Goal: Task Accomplishment & Management: Complete application form

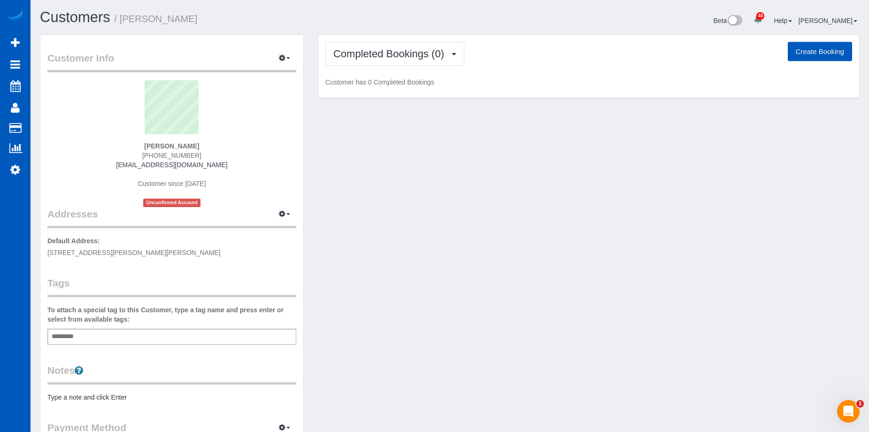
click at [801, 51] on button "Create Booking" at bounding box center [820, 52] width 64 height 20
select select "WA"
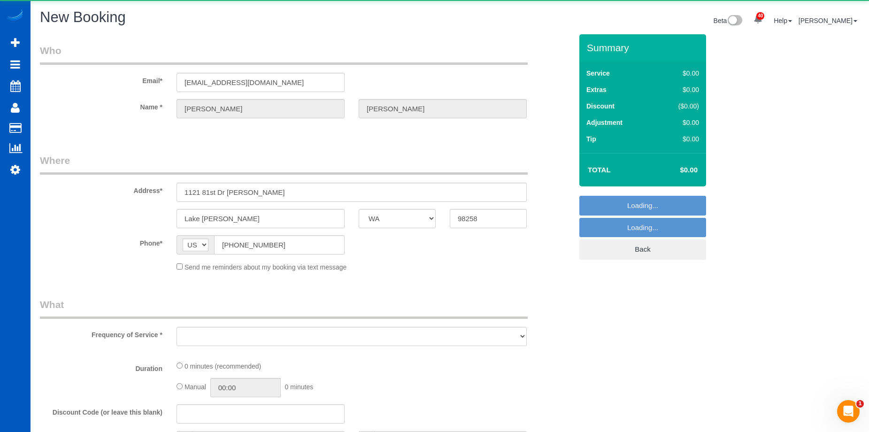
select select "object:3394"
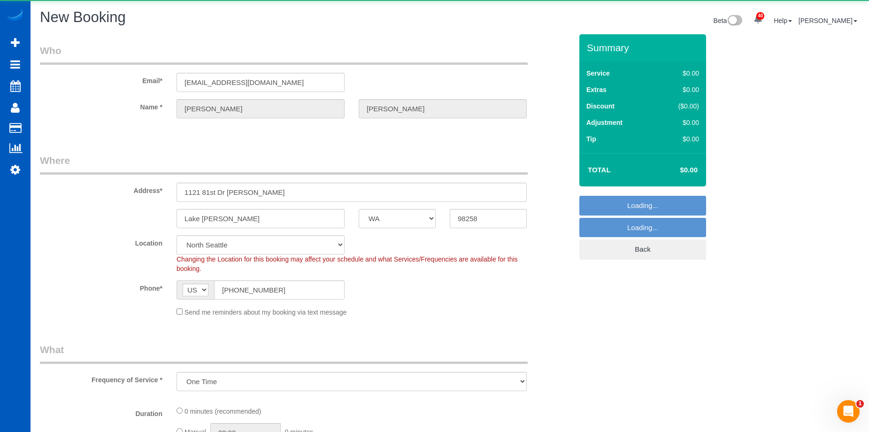
select select "199"
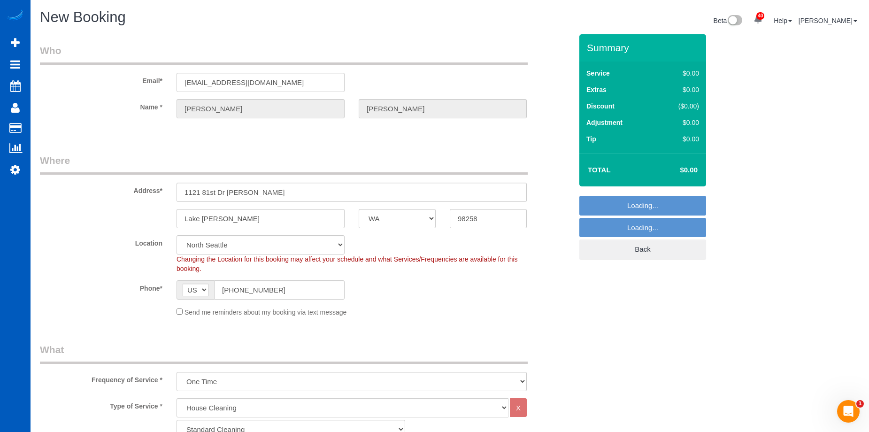
select select "object:3538"
select select "7"
select select "object:3744"
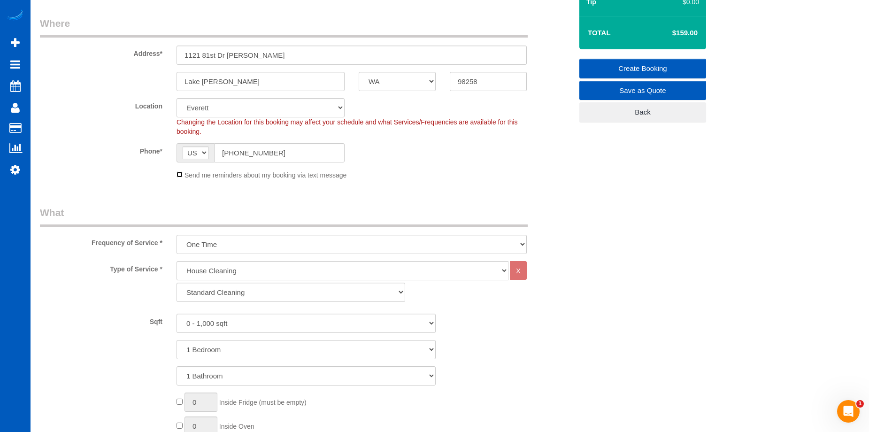
scroll to position [188, 0]
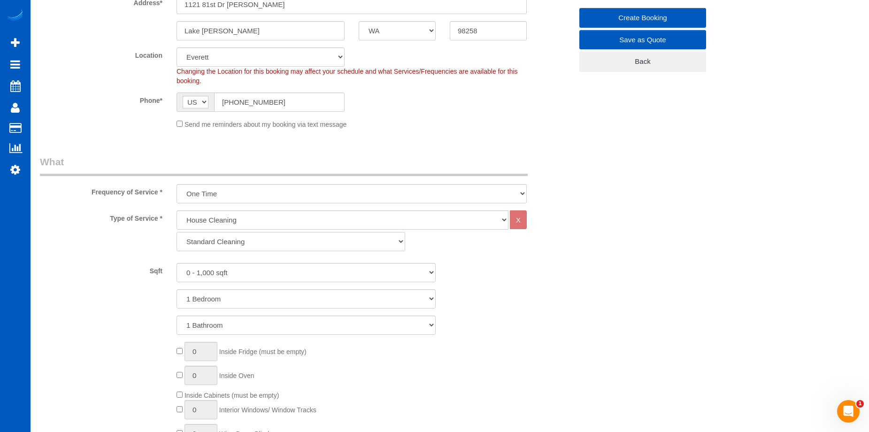
click at [255, 242] on select "Standard Cleaning Deep Cleaning Move In/ Out Cleaning" at bounding box center [291, 241] width 229 height 19
click at [252, 239] on select "Standard Cleaning Deep Cleaning Move In/ Out Cleaning" at bounding box center [291, 241] width 229 height 19
select select "368"
click at [177, 232] on select "Standard Cleaning Deep Cleaning Move In/ Out Cleaning" at bounding box center [291, 241] width 229 height 19
click at [240, 277] on select "0 - 1,000 sqft 1,001 - 1,500 sqft 1,501 - 2,000 sqft 2,001 - 2,500 sqft 2,501 -…" at bounding box center [306, 272] width 259 height 19
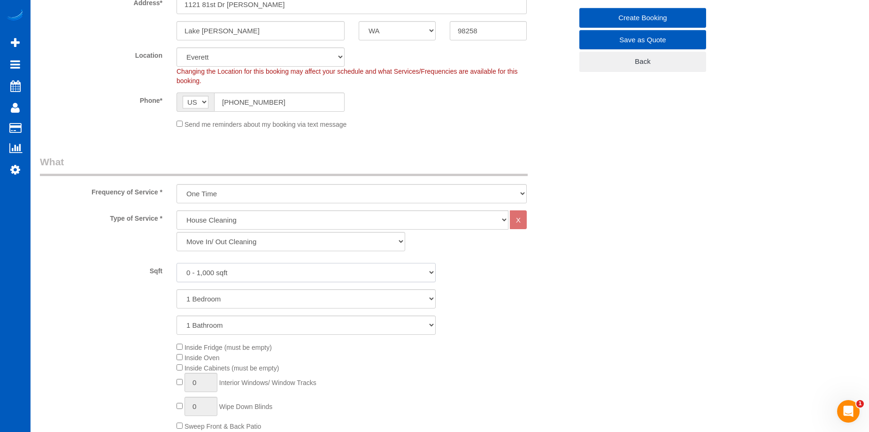
select select "1501"
click at [177, 263] on select "0 - 1,000 sqft 1,001 - 1,500 sqft 1,501 - 2,000 sqft 2,001 - 2,500 sqft 2,501 -…" at bounding box center [306, 272] width 259 height 19
click at [262, 292] on select "1 Bedroom 2 Bedrooms 3 Bedrooms 4 Bedrooms 5 Bedrooms 6 Bedrooms 7 Bedrooms" at bounding box center [306, 298] width 259 height 19
select select "3"
click at [177, 289] on select "1 Bedroom 2 Bedrooms 3 Bedrooms 4 Bedrooms 5 Bedrooms 6 Bedrooms 7 Bedrooms" at bounding box center [306, 298] width 259 height 19
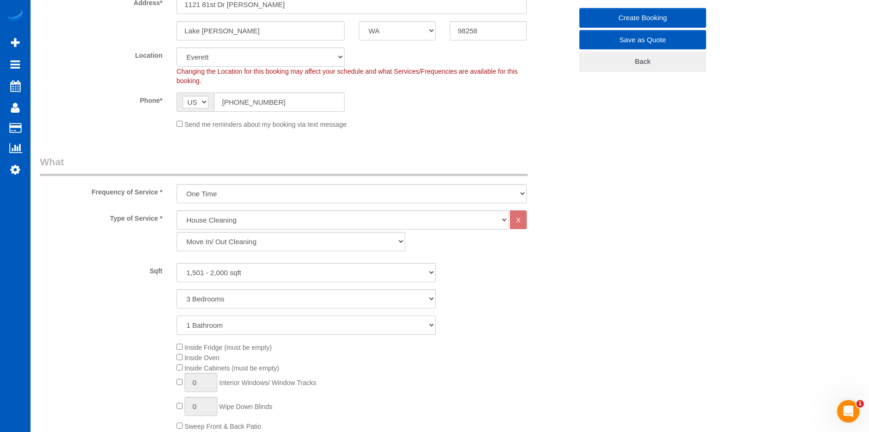
click at [261, 323] on select "1 Bathroom 2 Bathrooms 3 Bathrooms 4 Bathrooms 5 Bathrooms 6 Bathrooms 7 Bathro…" at bounding box center [306, 325] width 259 height 19
select select "3"
click at [177, 316] on select "1 Bathroom 2 Bathrooms 3 Bathrooms 4 Bathrooms 5 Bathrooms 6 Bathrooms 7 Bathro…" at bounding box center [306, 325] width 259 height 19
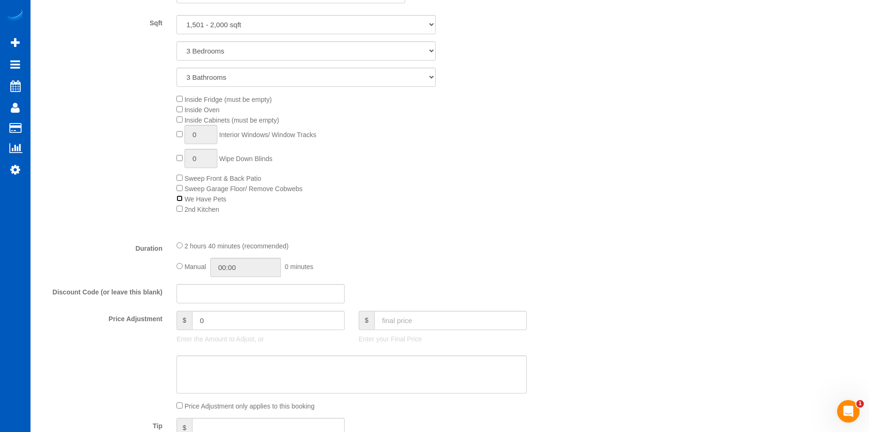
scroll to position [423, 0]
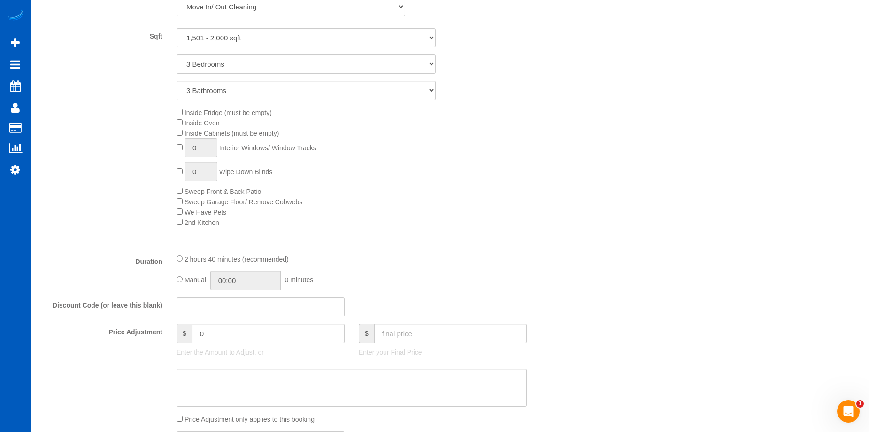
click at [184, 122] on span "Inside Oven" at bounding box center [198, 123] width 43 height 8
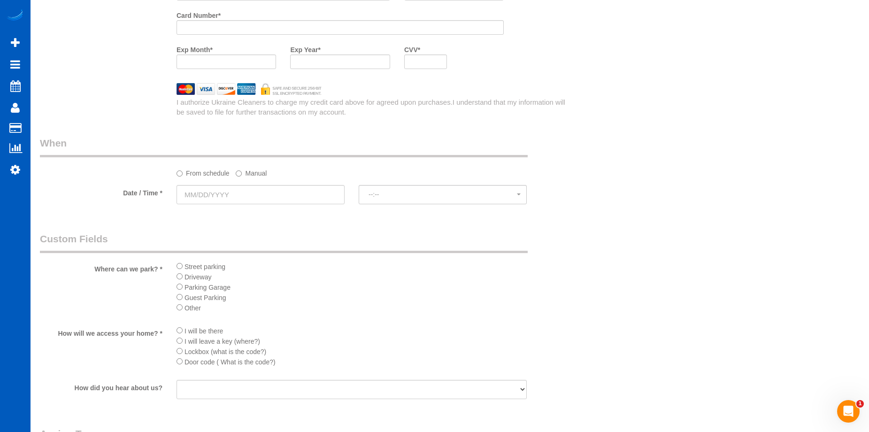
scroll to position [939, 0]
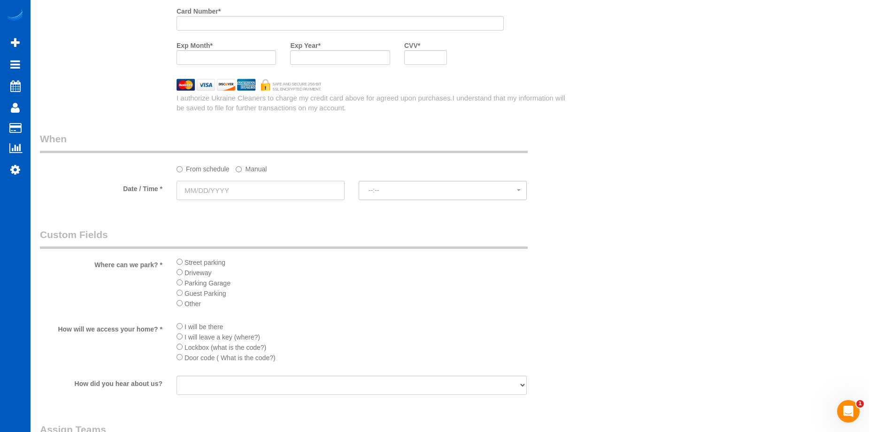
click at [309, 191] on input "text" at bounding box center [261, 190] width 168 height 19
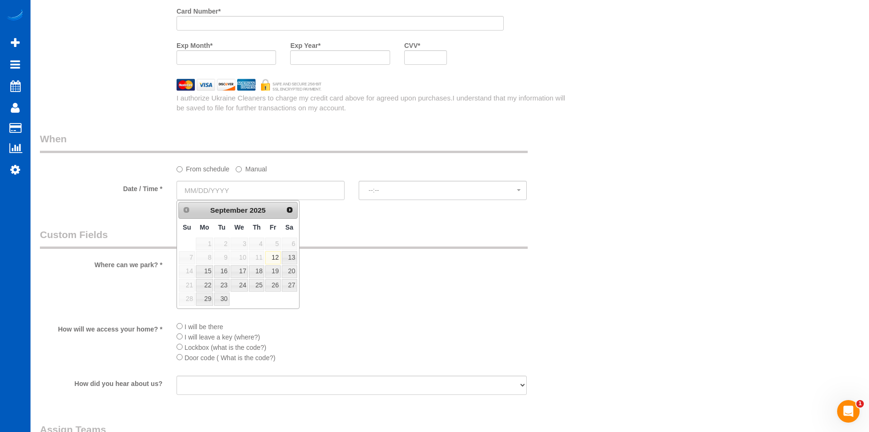
click at [258, 259] on span "11" at bounding box center [256, 257] width 15 height 13
click at [260, 258] on span "11" at bounding box center [256, 257] width 15 height 13
click at [276, 256] on link "12" at bounding box center [272, 257] width 15 height 13
type input "09/12/2025"
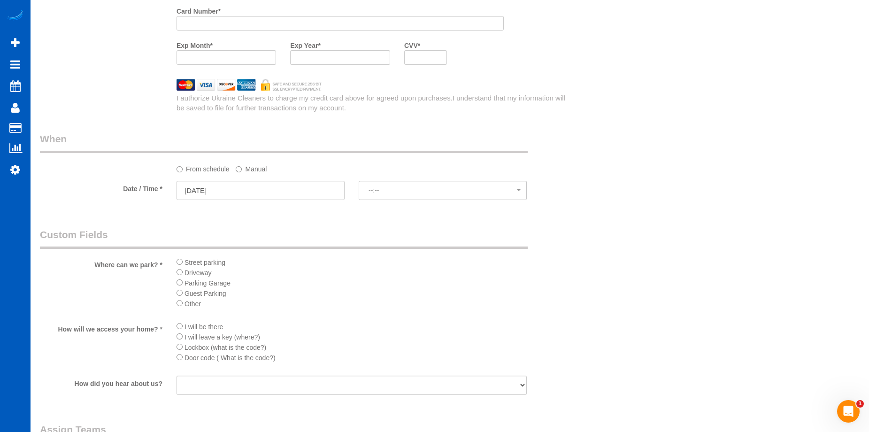
select select "spot1"
click at [256, 169] on label "Manual" at bounding box center [251, 167] width 31 height 13
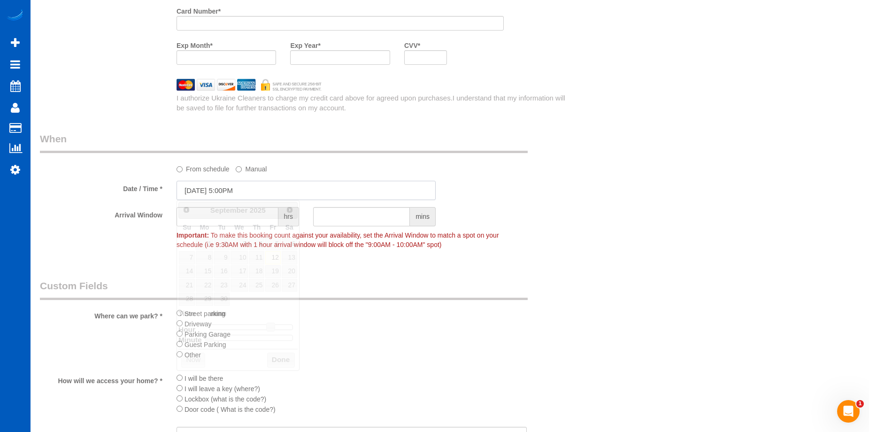
click at [317, 184] on input "09/12/2025 5:00PM" at bounding box center [306, 190] width 259 height 19
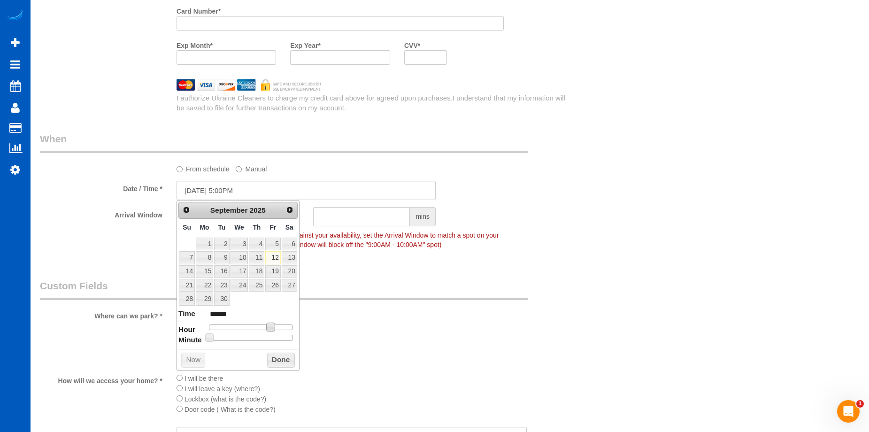
type input "09/12/2025 4:00PM"
type input "******"
type input "09/12/2025 3:00PM"
type input "******"
type input "09/12/2025 2:00PM"
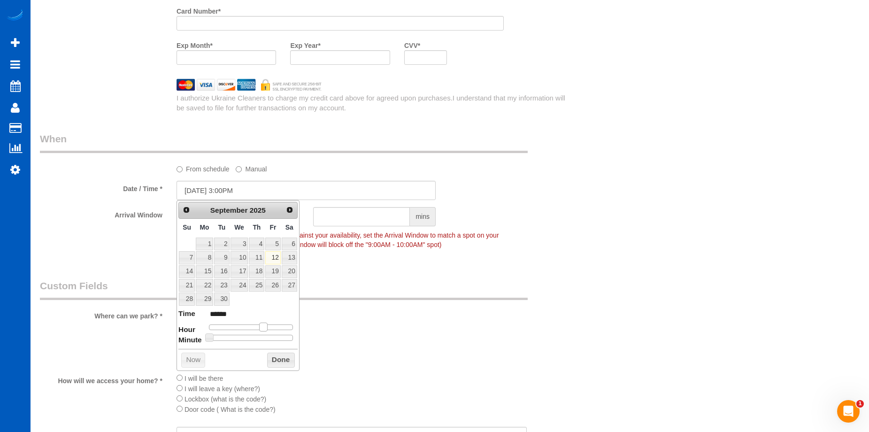
type input "******"
type input "09/12/2025 3:00PM"
type input "******"
drag, startPoint x: 269, startPoint y: 326, endPoint x: 262, endPoint y: 328, distance: 7.2
click at [262, 328] on span at bounding box center [263, 327] width 8 height 8
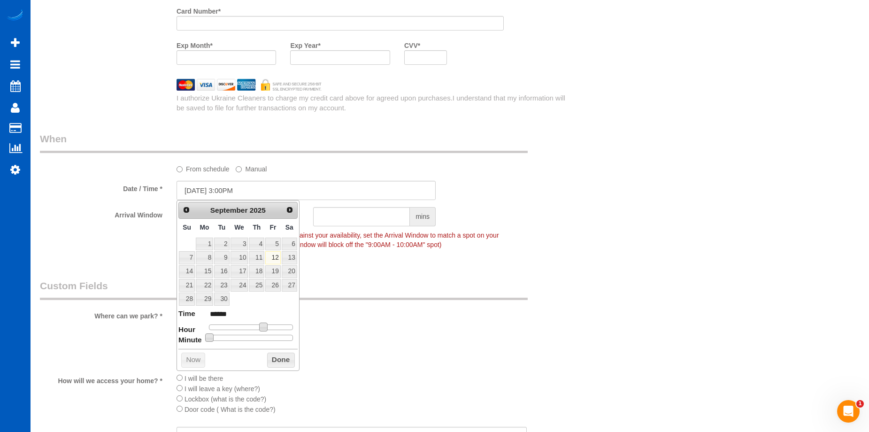
type input "09/12/2025 3:05PM"
type input "******"
type input "09/12/2025 3:10PM"
type input "******"
type input "09/12/2025 3:15PM"
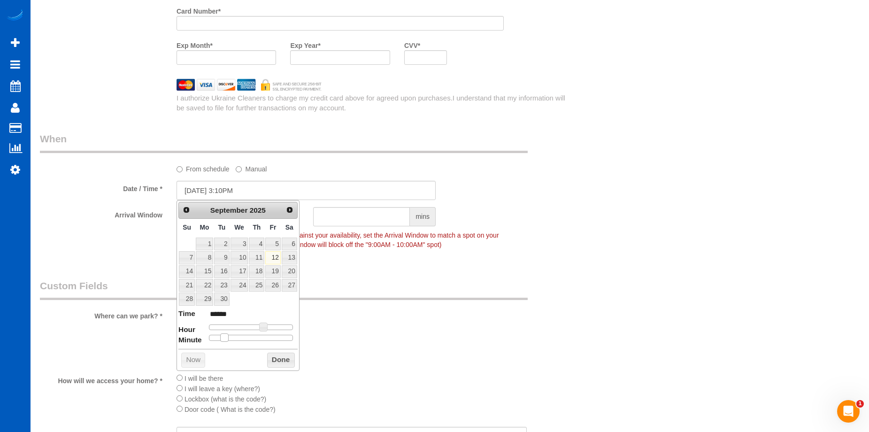
type input "******"
type input "09/12/2025 3:20PM"
type input "******"
drag, startPoint x: 209, startPoint y: 335, endPoint x: 242, endPoint y: 338, distance: 33.4
click at [242, 338] on span at bounding box center [239, 337] width 8 height 8
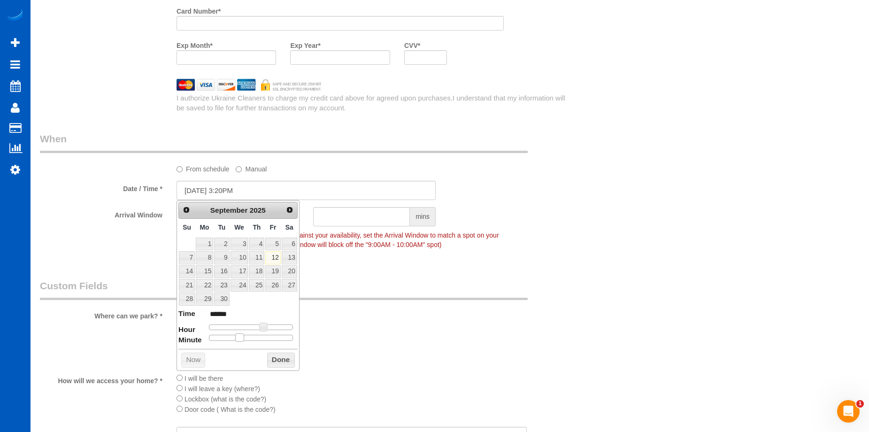
click at [242, 338] on span at bounding box center [239, 337] width 8 height 8
type input "09/12/2025 3:25PM"
type input "******"
type input "09/12/2025 3:30PM"
type input "******"
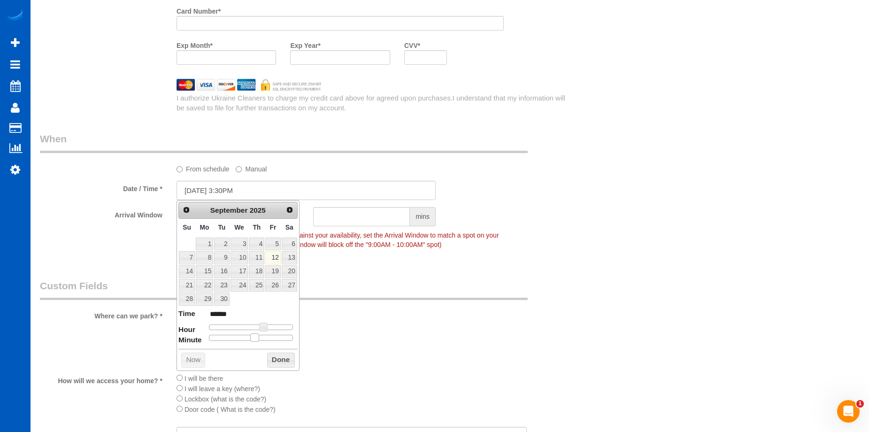
drag, startPoint x: 237, startPoint y: 336, endPoint x: 251, endPoint y: 336, distance: 14.1
click at [251, 336] on span at bounding box center [254, 337] width 8 height 8
click at [277, 358] on button "Done" at bounding box center [281, 360] width 28 height 15
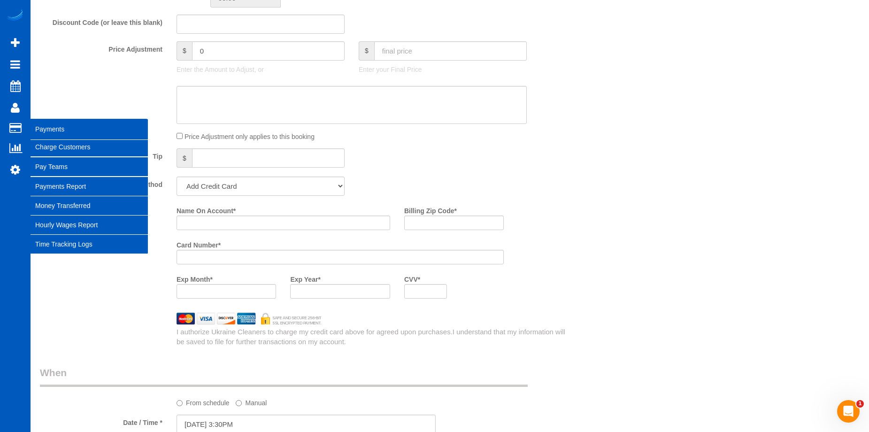
scroll to position [704, 0]
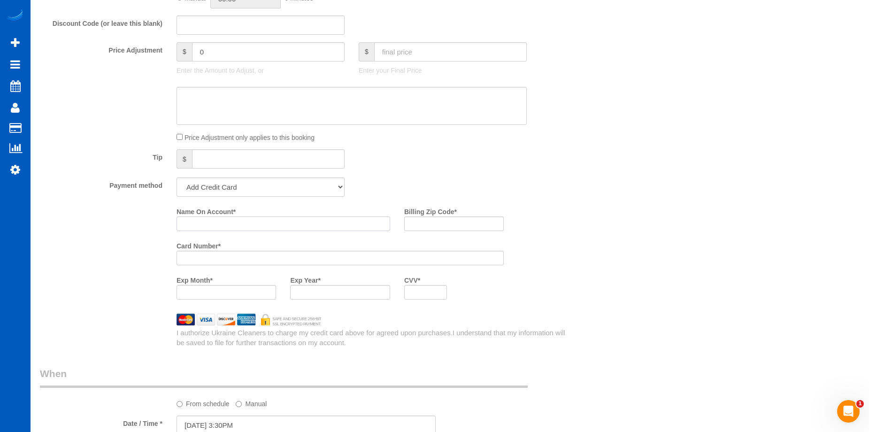
click at [244, 224] on input "Name On Account *" at bounding box center [284, 223] width 214 height 15
paste input "Courtney Valadez"
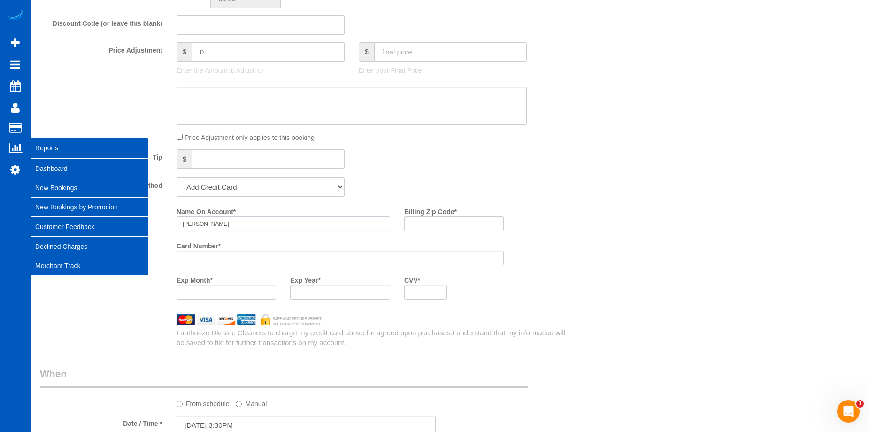
type input "Courtney Valadez"
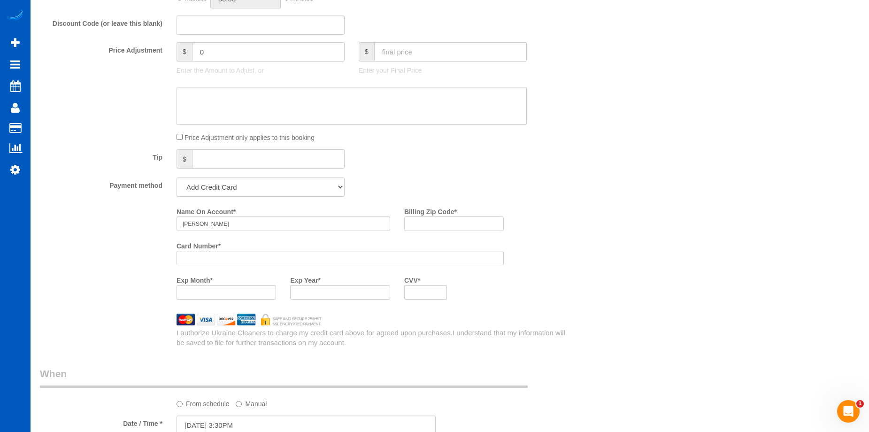
click at [417, 222] on input "Billing Zip Code *" at bounding box center [454, 223] width 100 height 15
paste input "98034"
type input "98034"
click at [610, 294] on div "Who Email* imclo9@gmail.com Name * Courtney Valadez Where Address* 1121 81st Dr…" at bounding box center [450, 162] width 820 height 1665
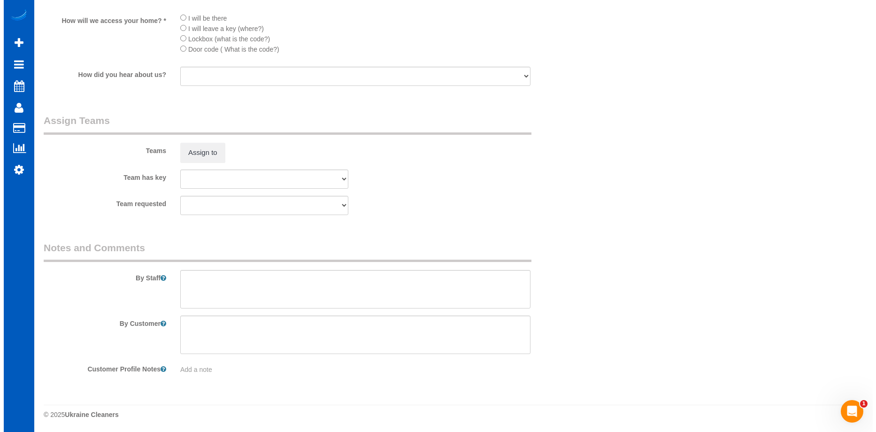
scroll to position [1300, 0]
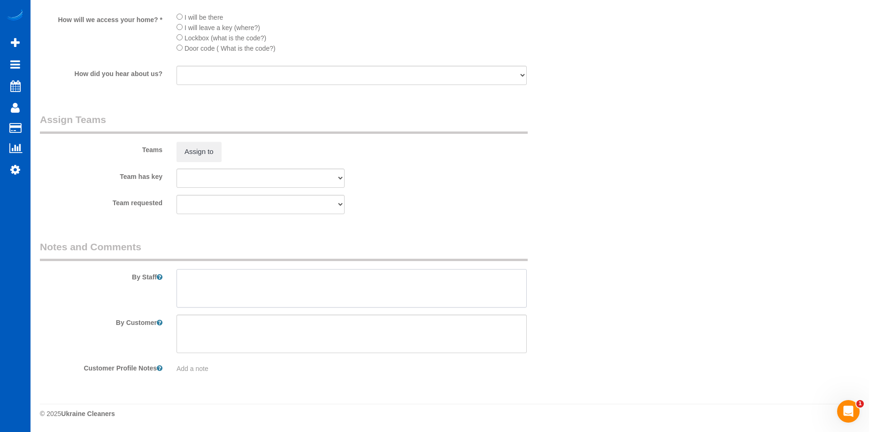
click at [291, 294] on textarea at bounding box center [352, 288] width 350 height 39
type textarea "Booked by Jade."
click at [205, 151] on button "Assign to" at bounding box center [199, 152] width 45 height 20
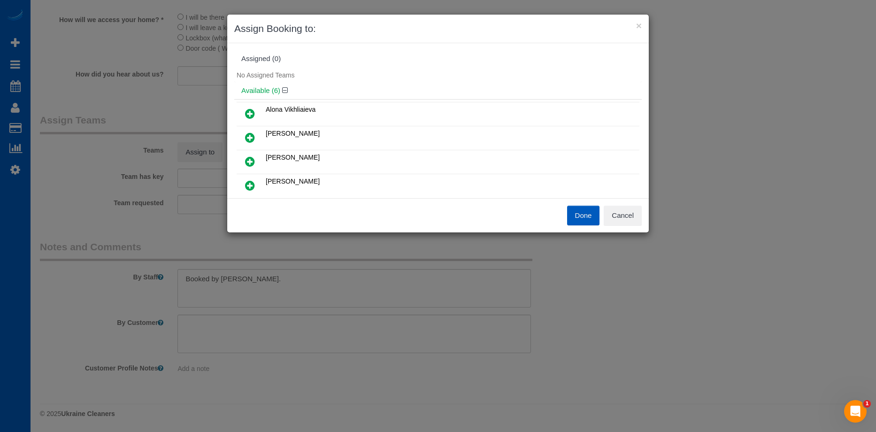
click at [245, 133] on link at bounding box center [250, 138] width 22 height 19
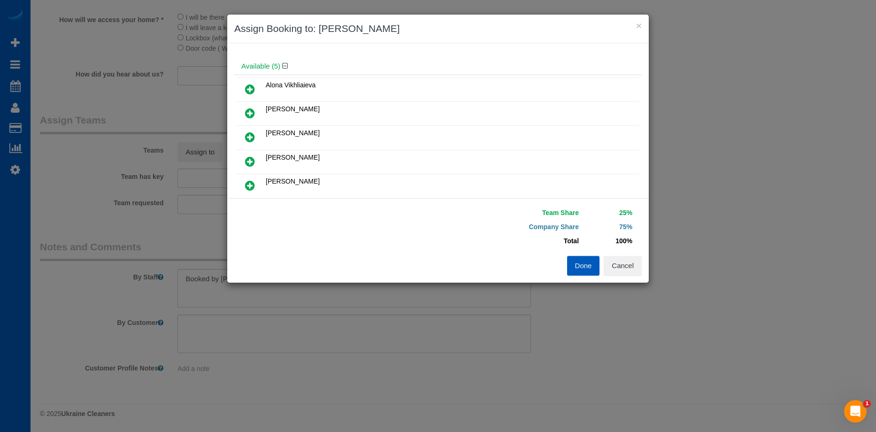
scroll to position [94, 0]
click at [256, 141] on link at bounding box center [250, 139] width 22 height 19
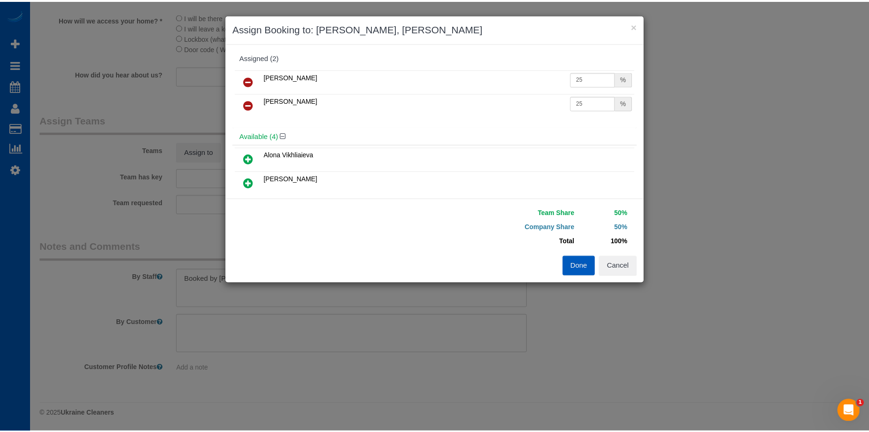
scroll to position [0, 0]
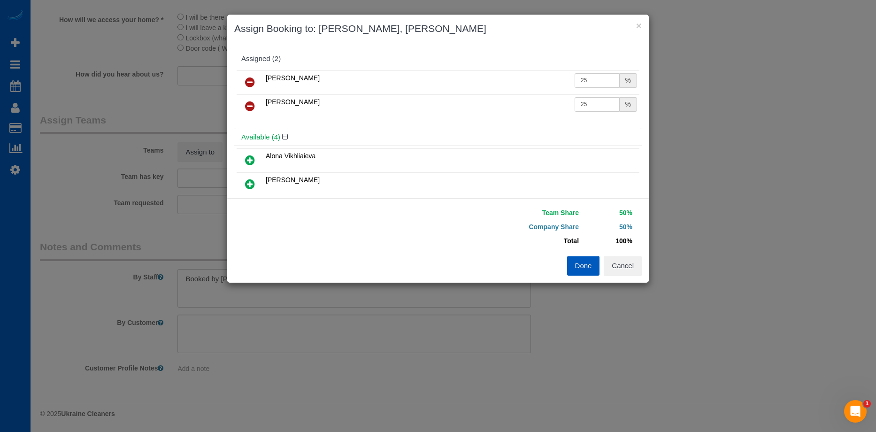
click at [587, 260] on button "Done" at bounding box center [583, 266] width 33 height 20
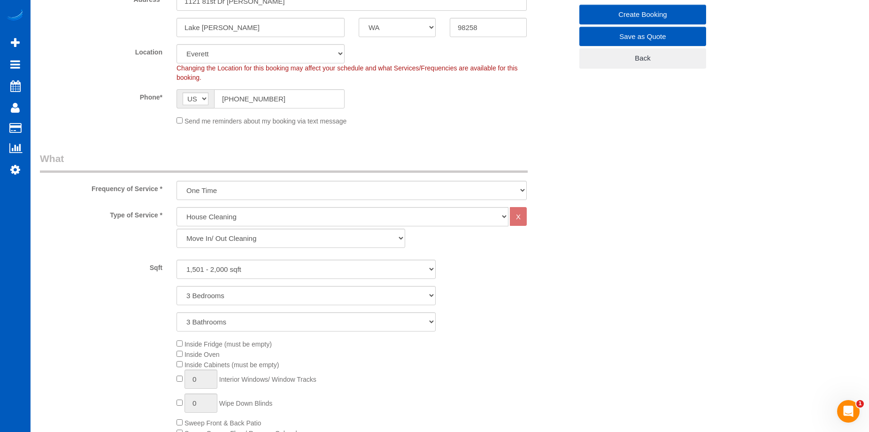
scroll to position [32, 0]
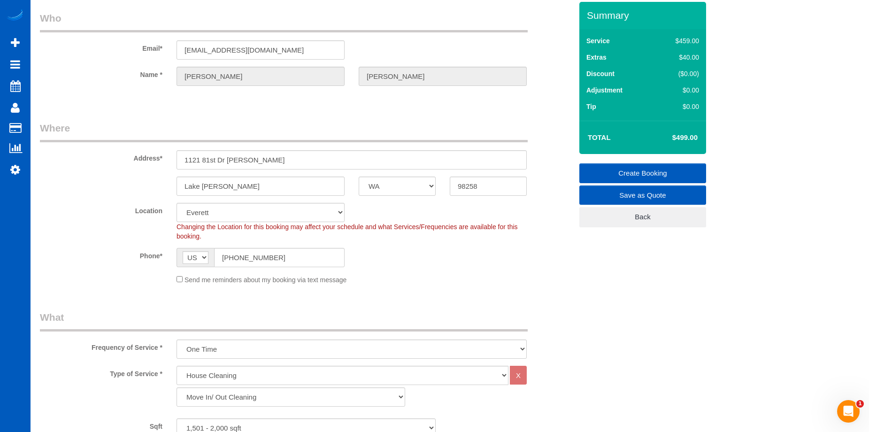
click at [611, 166] on link "Create Booking" at bounding box center [643, 173] width 127 height 20
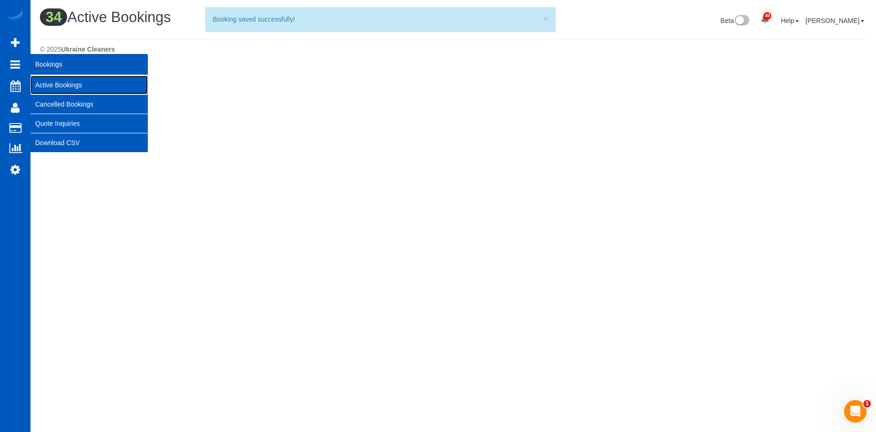
click at [54, 81] on link "Active Bookings" at bounding box center [89, 85] width 117 height 19
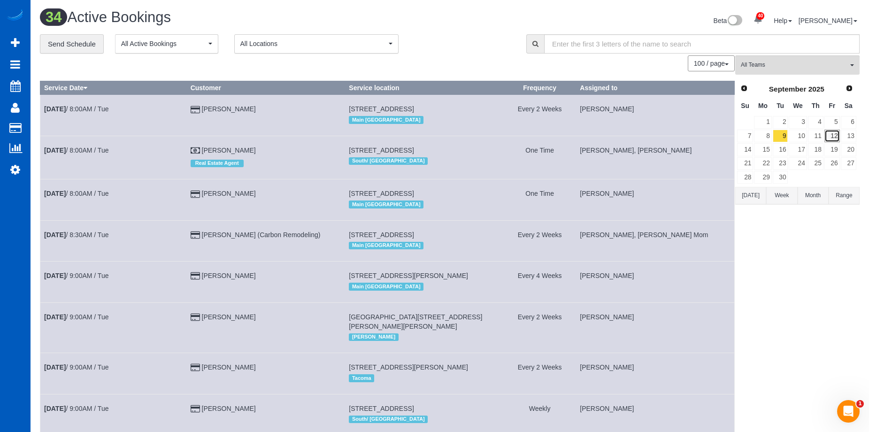
click at [834, 134] on link "12" at bounding box center [832, 136] width 15 height 13
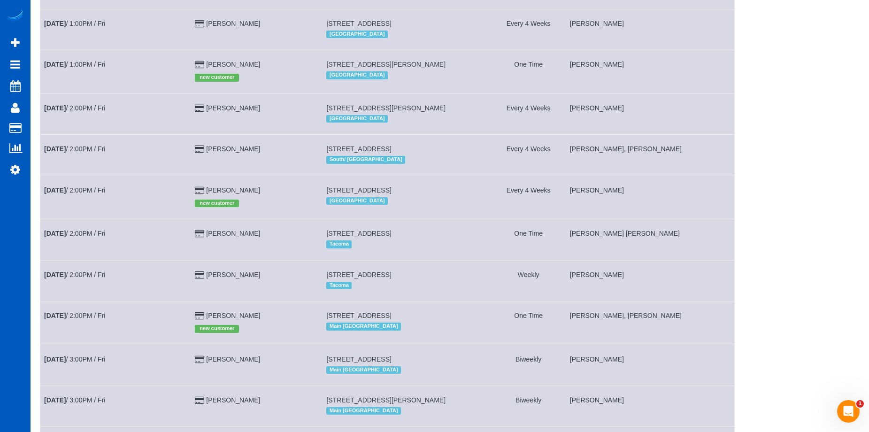
scroll to position [1044, 0]
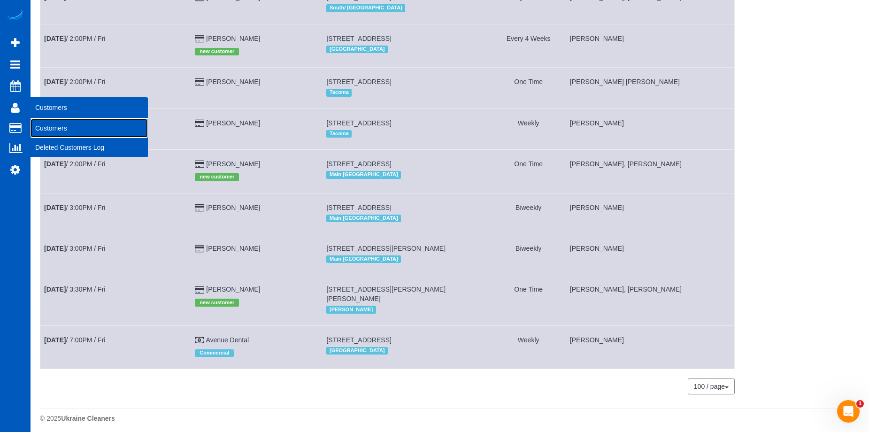
click at [46, 123] on link "Customers" at bounding box center [89, 128] width 117 height 19
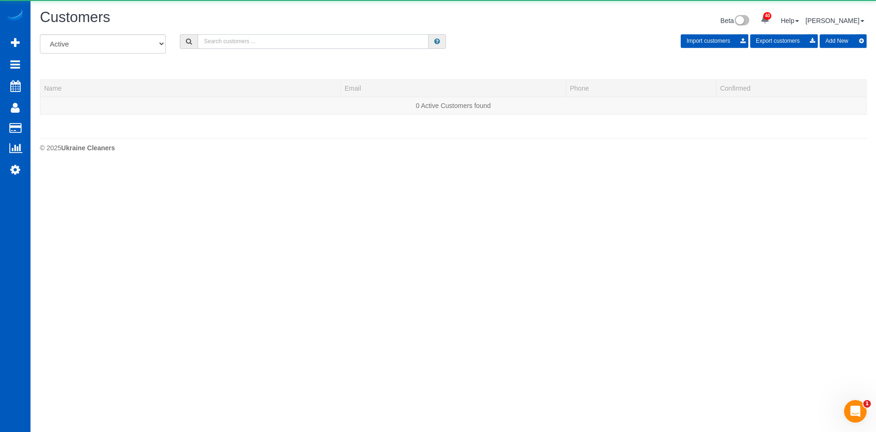
click at [255, 43] on input "text" at bounding box center [313, 41] width 231 height 15
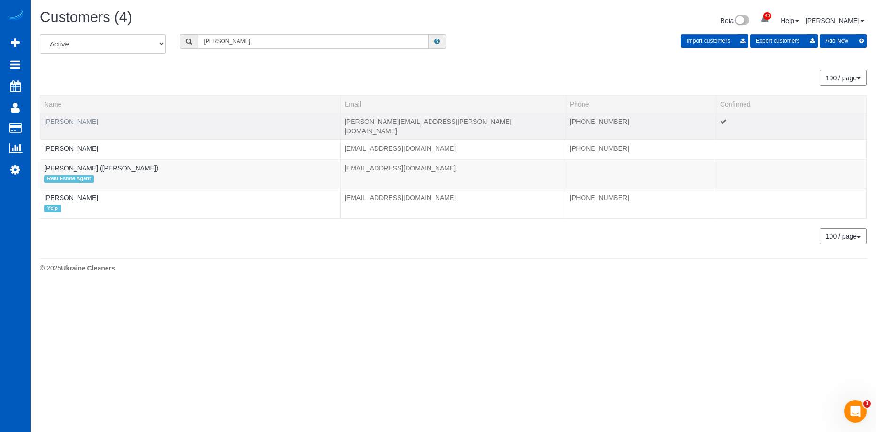
type input "Debra"
click at [70, 123] on link "Debra Beck" at bounding box center [71, 122] width 54 height 8
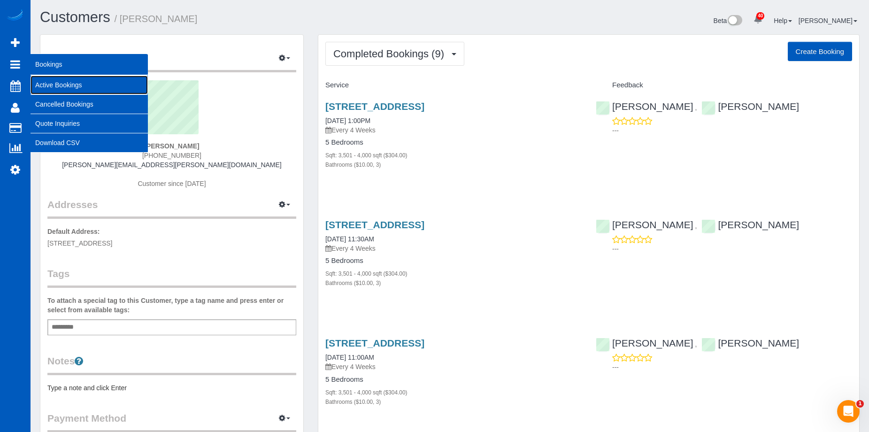
click at [54, 85] on link "Active Bookings" at bounding box center [89, 85] width 117 height 19
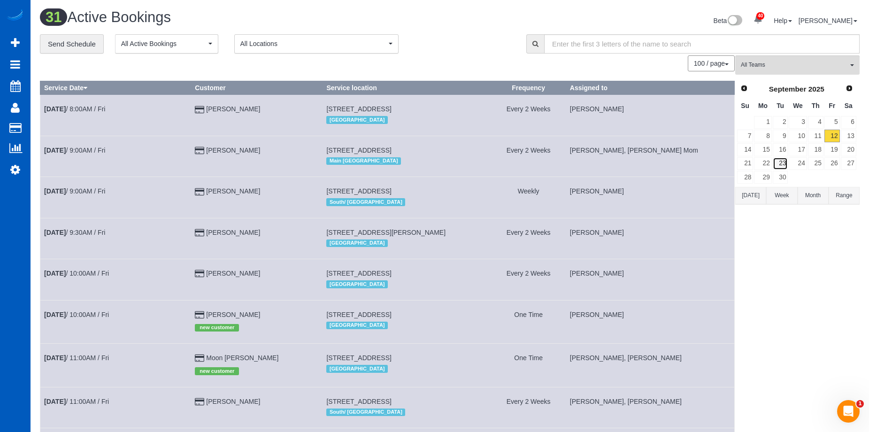
click at [780, 163] on link "23" at bounding box center [780, 163] width 15 height 13
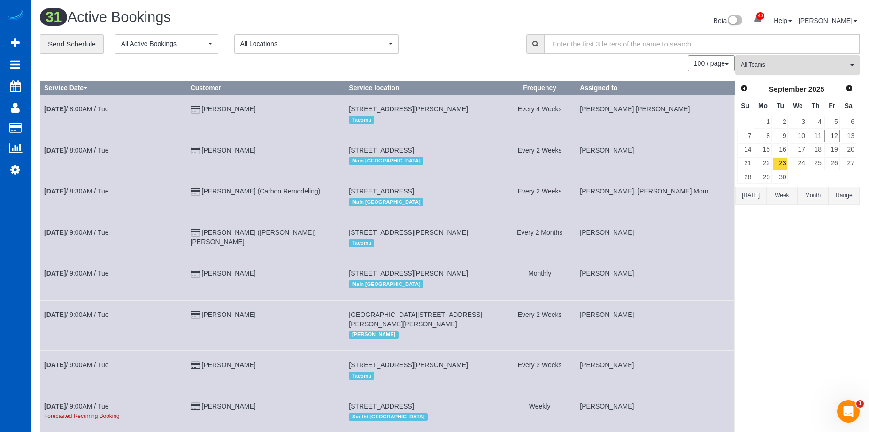
click at [782, 67] on span "All Teams" at bounding box center [794, 65] width 107 height 8
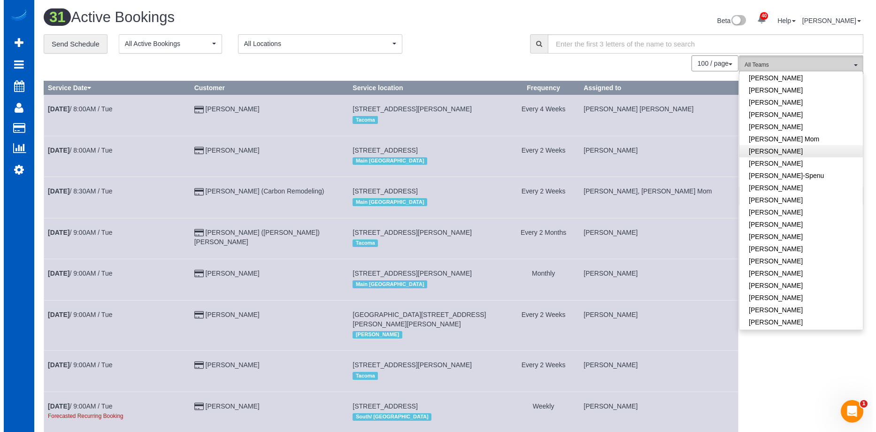
scroll to position [141, 0]
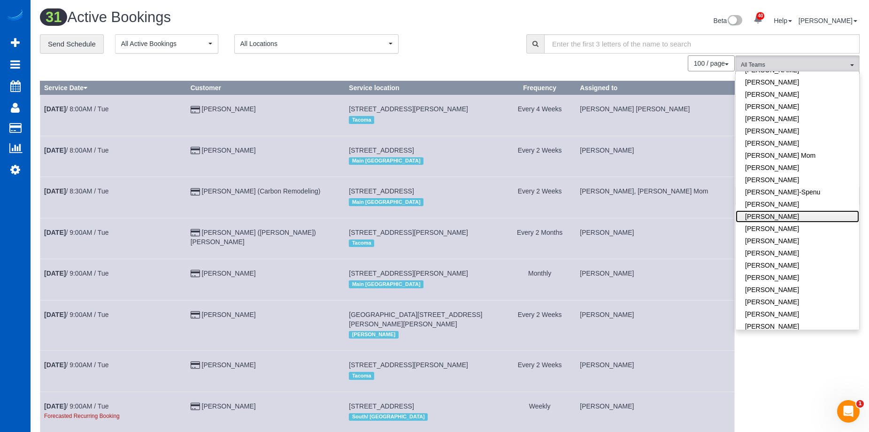
click at [778, 221] on link "[PERSON_NAME]" at bounding box center [798, 216] width 124 height 12
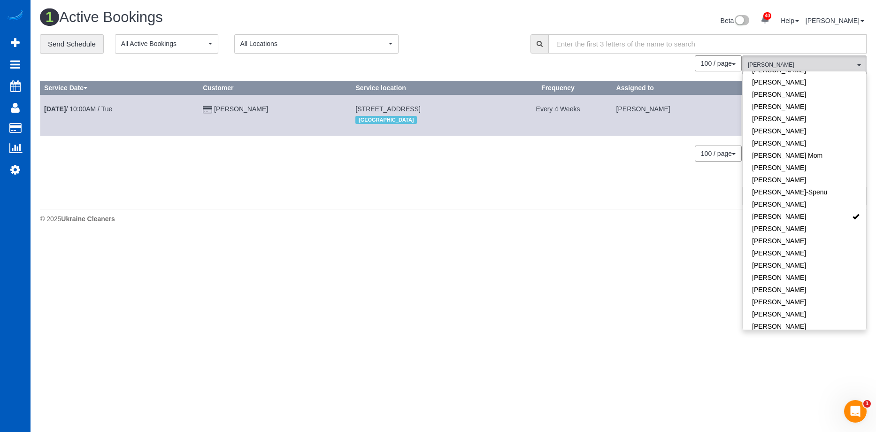
click at [532, 166] on div "0 Bookings found. We couldn't find any bookings that matched your search. Creat…" at bounding box center [391, 129] width 703 height 148
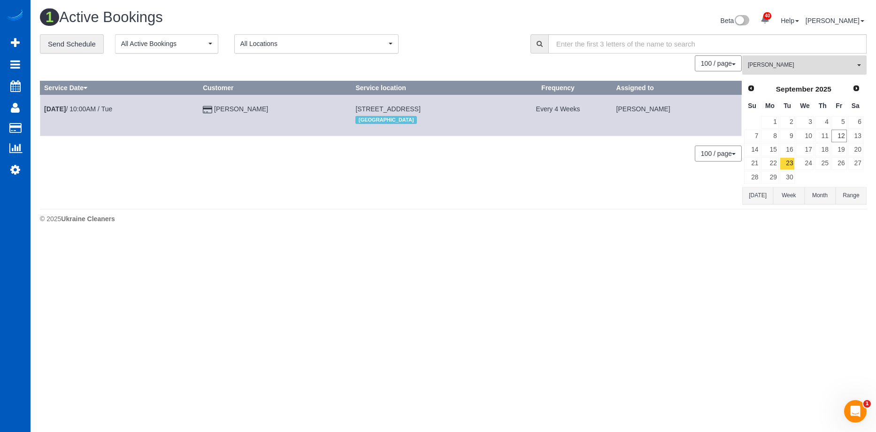
click at [814, 62] on span "[PERSON_NAME]" at bounding box center [801, 65] width 107 height 8
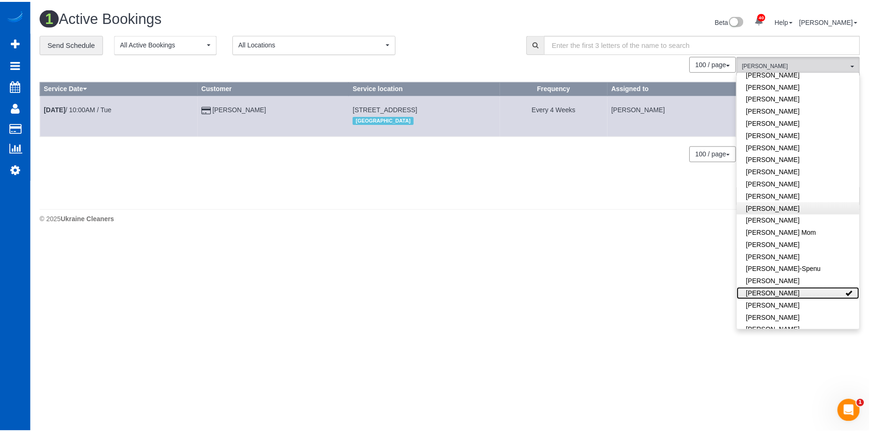
scroll to position [0, 0]
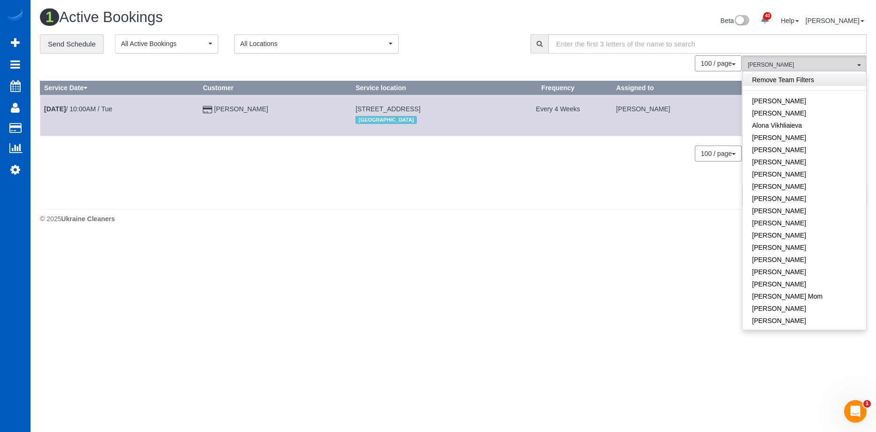
click at [807, 85] on link "Remove Team Filters" at bounding box center [805, 80] width 124 height 12
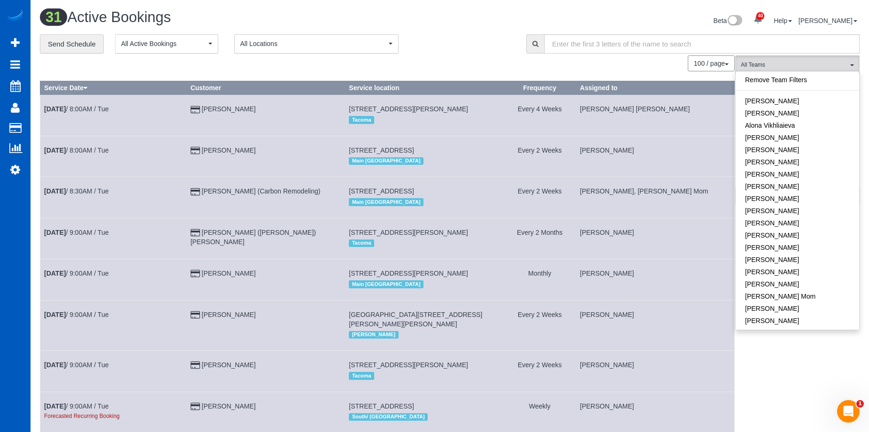
click at [455, 39] on div "**********" at bounding box center [276, 44] width 472 height 20
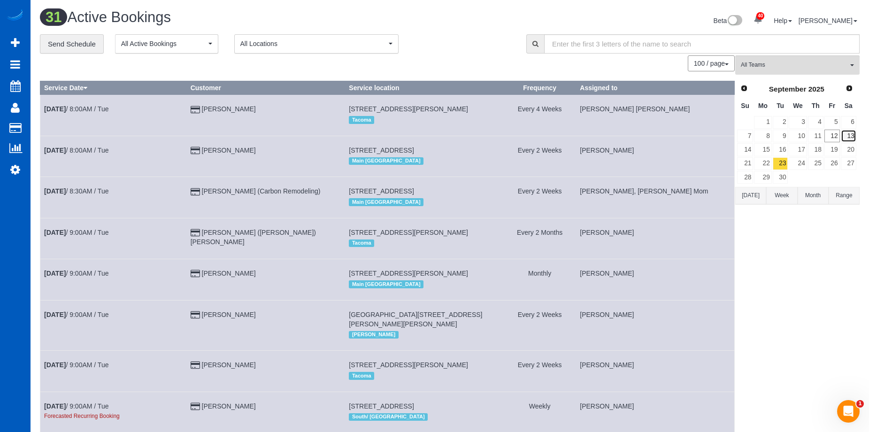
click at [849, 137] on link "13" at bounding box center [848, 136] width 15 height 13
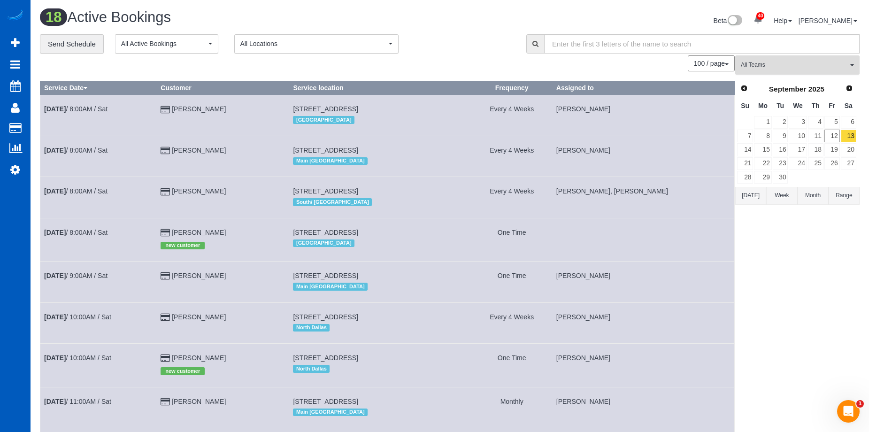
click at [775, 66] on span "All Teams" at bounding box center [794, 65] width 107 height 8
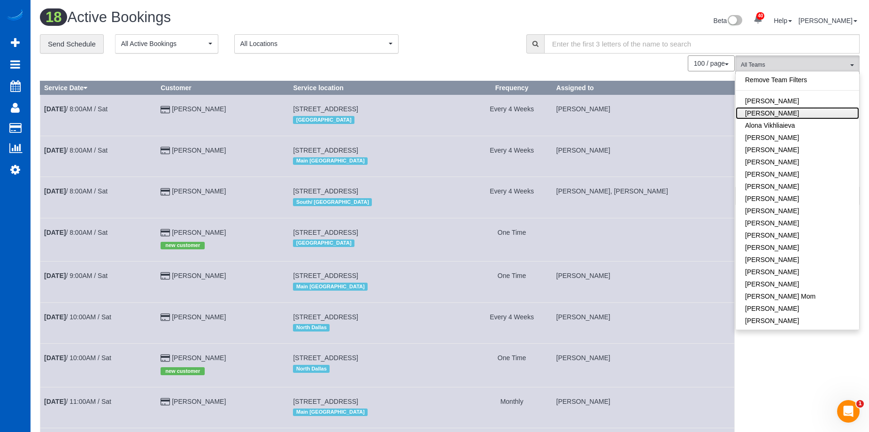
click at [797, 107] on link "Alona Tarasiuk" at bounding box center [798, 113] width 124 height 12
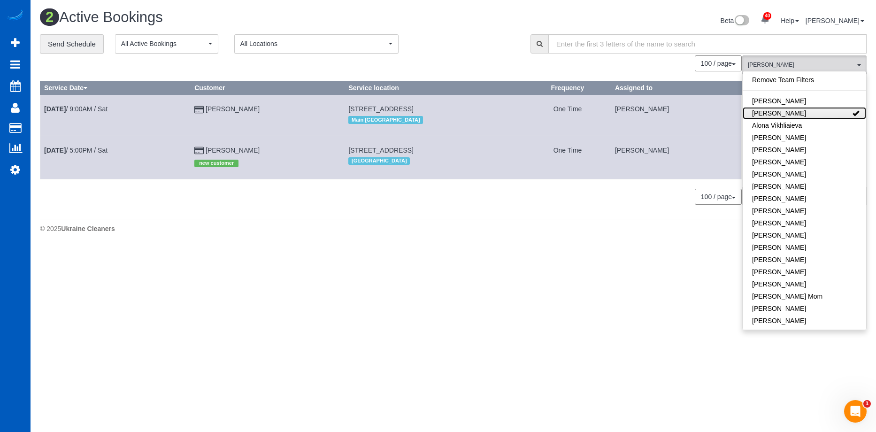
click at [823, 112] on link "Alona Tarasiuk" at bounding box center [805, 113] width 124 height 12
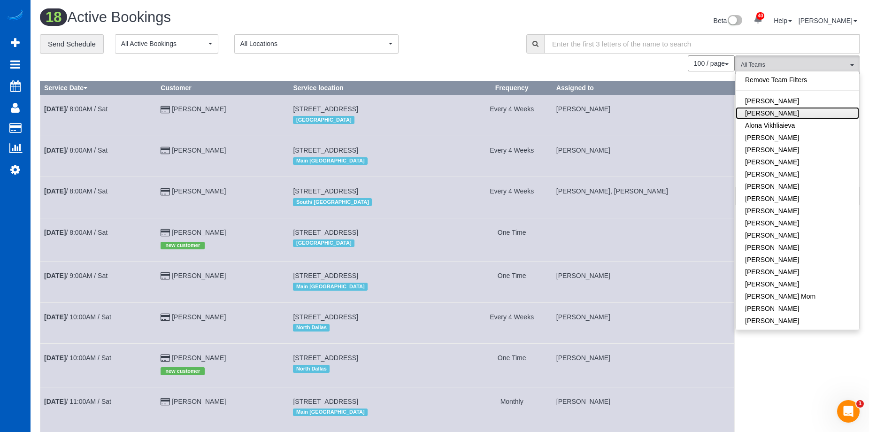
click at [840, 112] on link "Alona Tarasiuk" at bounding box center [798, 113] width 124 height 12
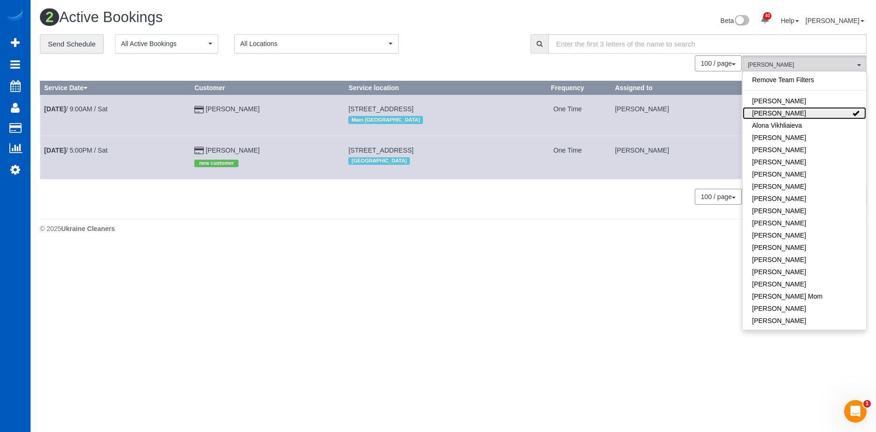
click at [831, 113] on link "Alona Tarasiuk" at bounding box center [805, 113] width 124 height 12
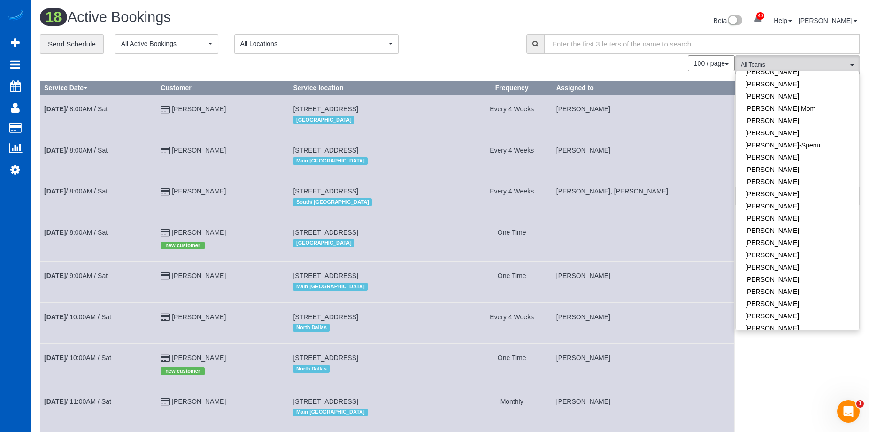
scroll to position [376, 0]
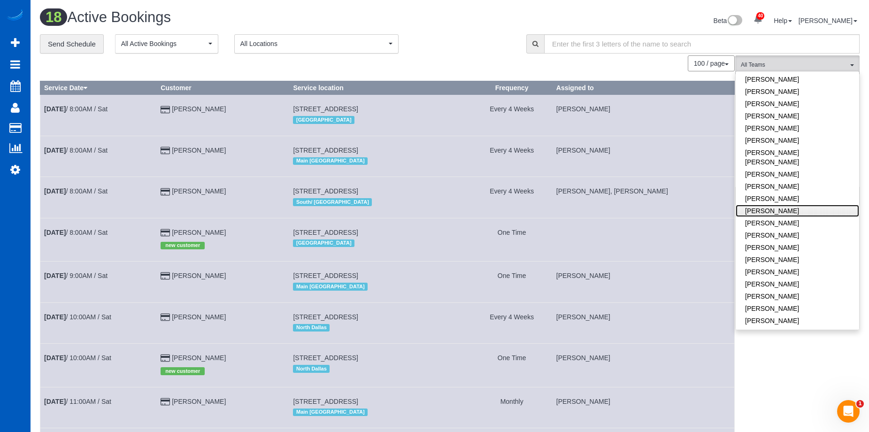
click at [811, 205] on link "Nataliia Moskalenko" at bounding box center [798, 211] width 124 height 12
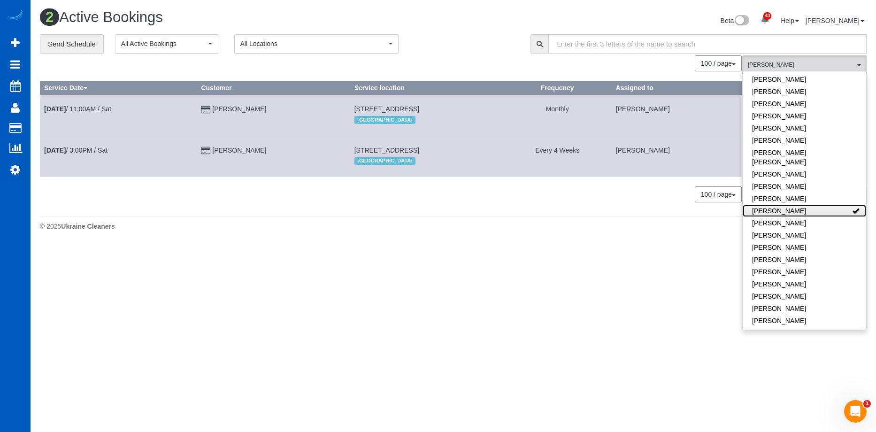
click at [825, 205] on link "Nataliia Moskalenko" at bounding box center [805, 211] width 124 height 12
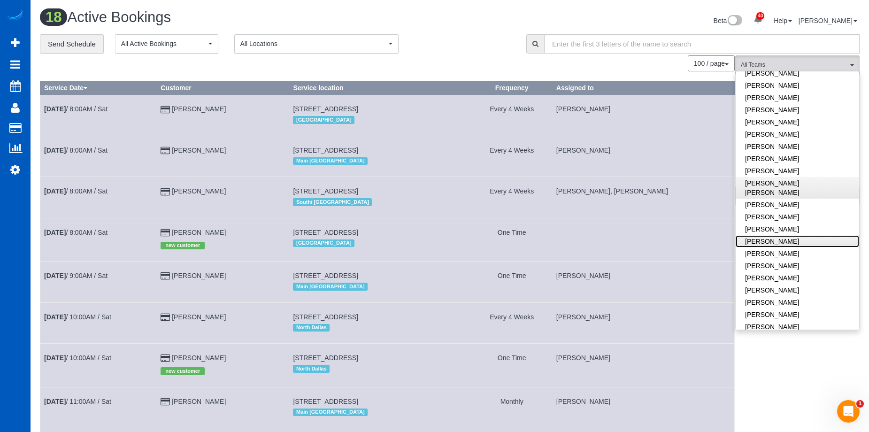
scroll to position [329, 0]
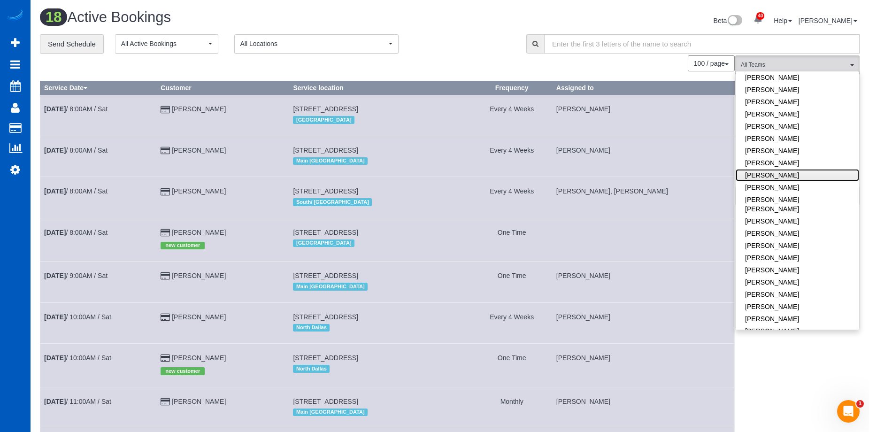
click at [812, 175] on link "Miliena Shchokina" at bounding box center [798, 175] width 124 height 12
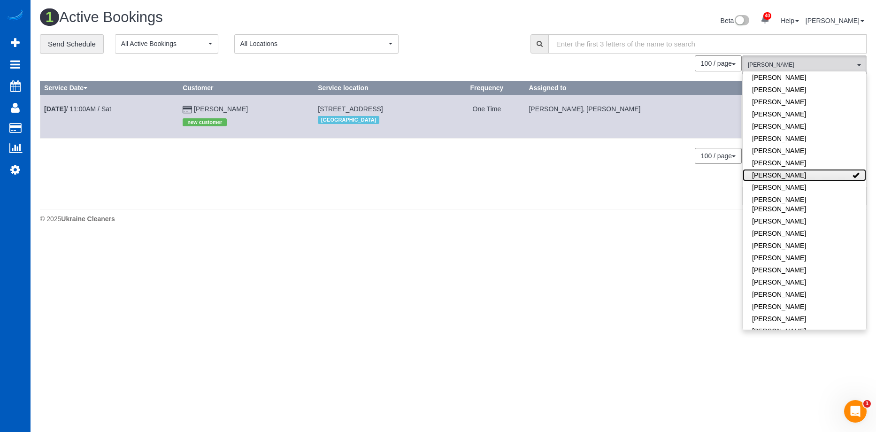
click at [811, 171] on link "Miliena Shchokina" at bounding box center [805, 175] width 124 height 12
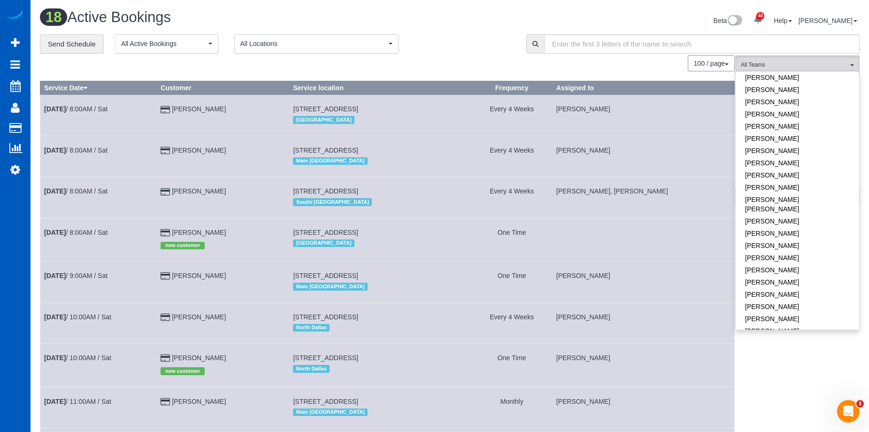
click at [473, 39] on div "**********" at bounding box center [276, 44] width 472 height 20
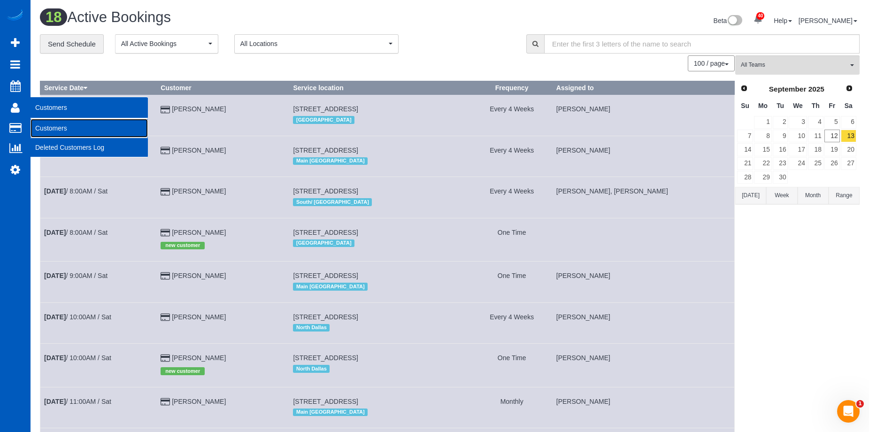
click at [48, 123] on link "Customers" at bounding box center [89, 128] width 117 height 19
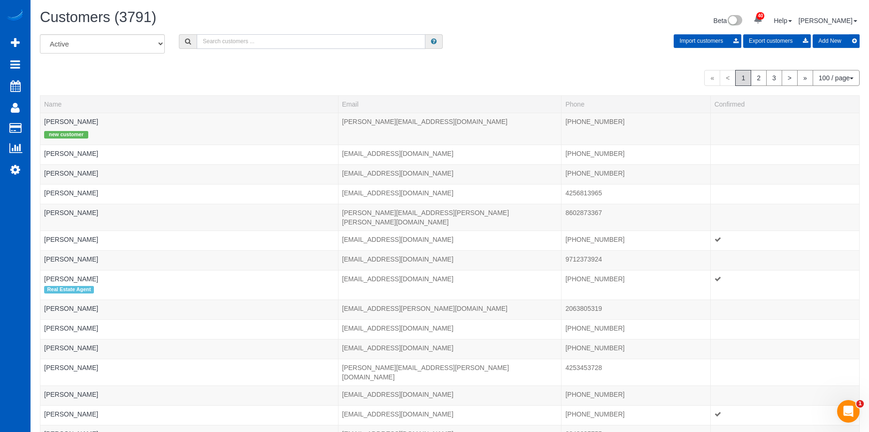
click at [250, 44] on input "text" at bounding box center [311, 41] width 229 height 15
paste input "debrahernanz@gmail.com"
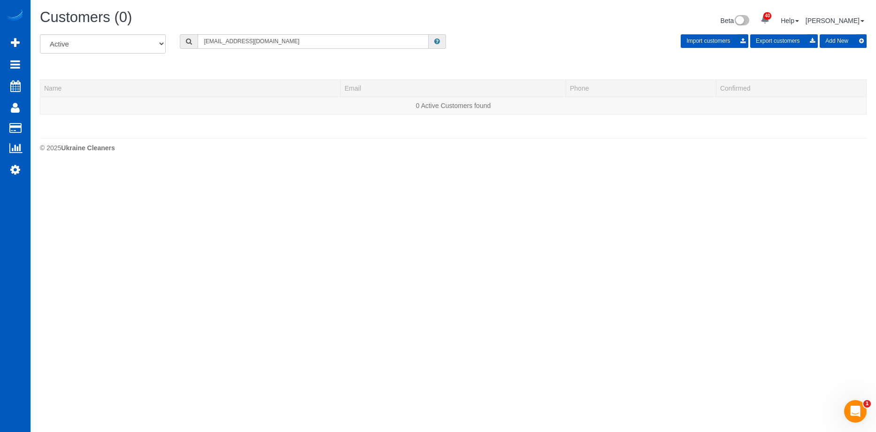
type input "debrahernanz@gmail.com"
click at [833, 41] on button "Add New" at bounding box center [843, 41] width 47 height 14
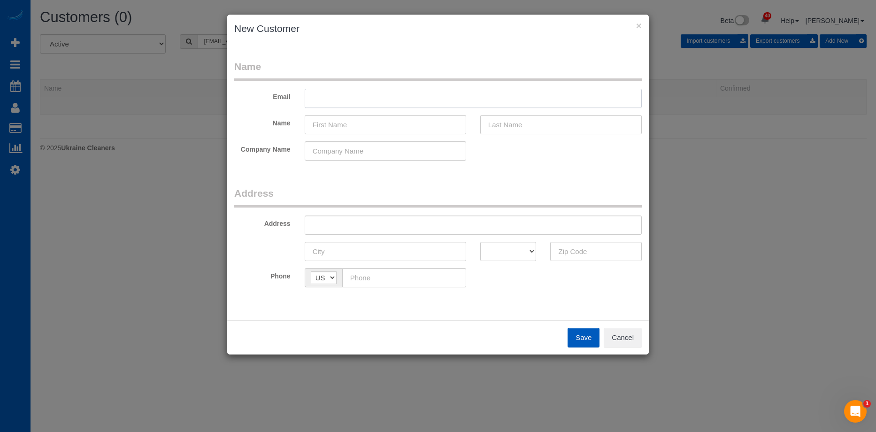
click at [348, 96] on input "text" at bounding box center [473, 98] width 337 height 19
paste input "debrahernanz@gmail.com"
type input "debrahernanz@gmail.com"
click at [428, 123] on input "text" at bounding box center [386, 124] width 162 height 19
paste input "Debra Hernanz"
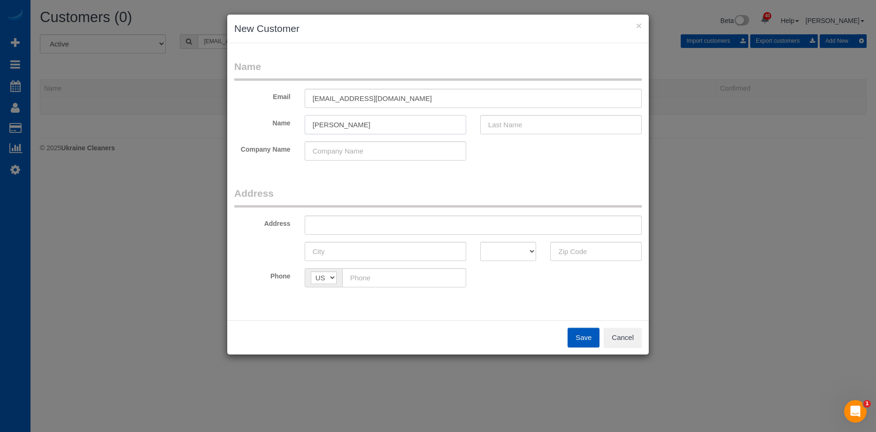
drag, startPoint x: 334, startPoint y: 124, endPoint x: 544, endPoint y: 122, distance: 209.5
click at [532, 125] on div "Name Debra Hernanz" at bounding box center [438, 124] width 422 height 19
type input "Debra"
click at [546, 121] on input "text" at bounding box center [561, 124] width 162 height 19
paste input "Hernanz"
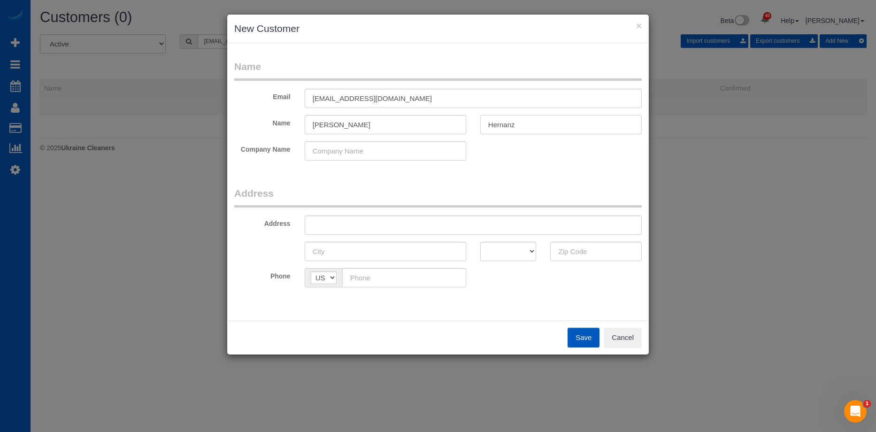
type input "Hernanz"
click at [412, 120] on input "Debra" at bounding box center [386, 124] width 162 height 19
type input "Debra"
click at [382, 231] on input "text" at bounding box center [473, 225] width 337 height 19
paste input "1410 NW Kearney St, Portland 97209, Unit 520"
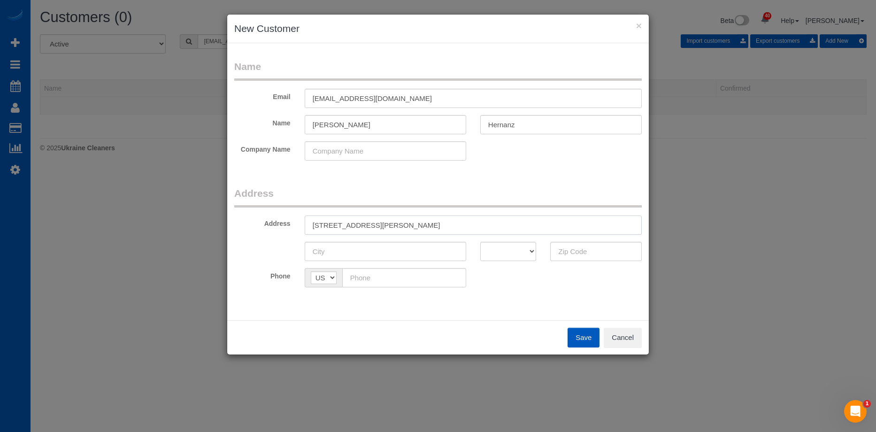
drag, startPoint x: 410, startPoint y: 223, endPoint x: 429, endPoint y: 223, distance: 19.3
click at [429, 223] on input "1410 NW Kearney St, Portland 97209, Unit 520" at bounding box center [473, 225] width 337 height 19
type input "1410 NW Kearney St, Portland , Unit 520"
click at [574, 256] on input "text" at bounding box center [596, 251] width 92 height 19
paste input "97209"
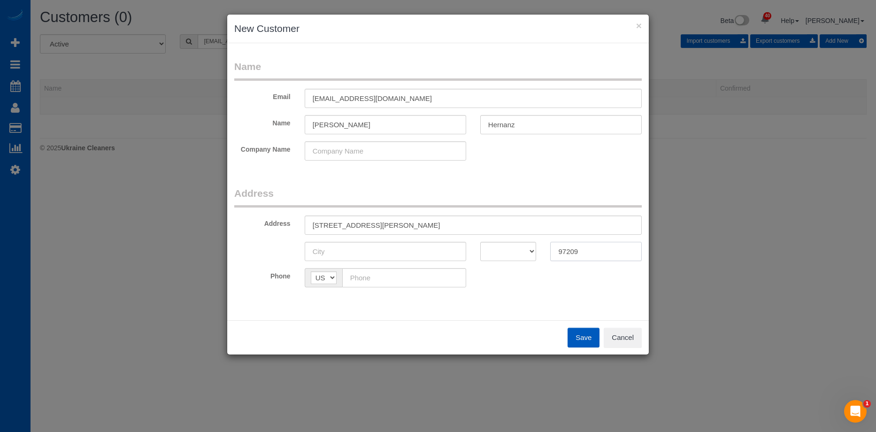
type input "97209"
drag, startPoint x: 458, startPoint y: 225, endPoint x: 300, endPoint y: 226, distance: 158.3
click at [300, 226] on div "1410 NW Kearney St, Portland , Unit 520" at bounding box center [473, 225] width 351 height 19
paste input "APT"
drag, startPoint x: 383, startPoint y: 224, endPoint x: 393, endPoint y: 224, distance: 10.3
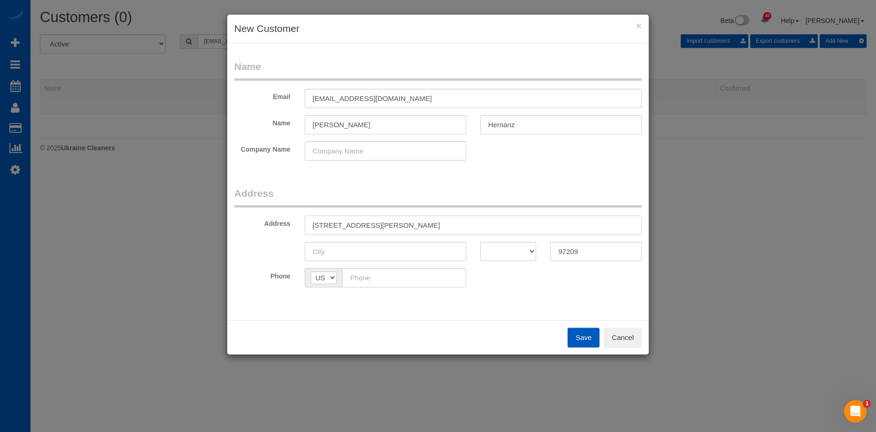
click at [393, 224] on input "1410 NW Kearney St APT 520" at bounding box center [473, 225] width 337 height 19
type input "1410 NW Kearney St, Unit 520"
click at [393, 249] on input "text" at bounding box center [386, 251] width 162 height 19
paste input "[GEOGRAPHIC_DATA]"
type input "[GEOGRAPHIC_DATA]"
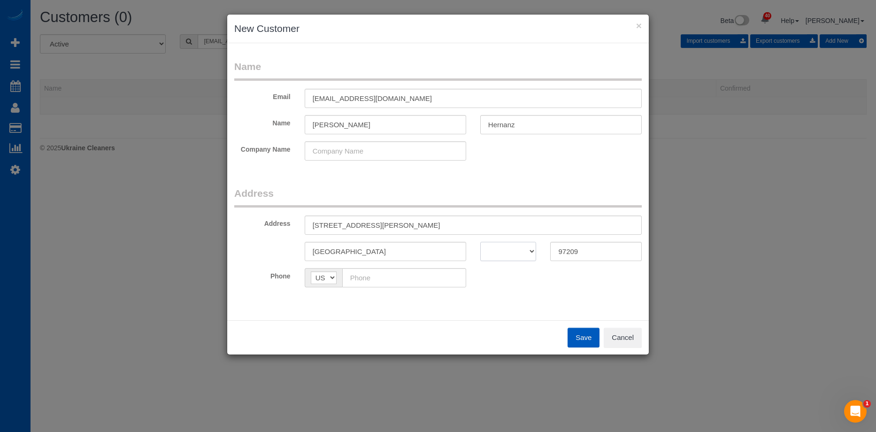
click at [520, 259] on select "AK AL AR AZ CA CO CT DC DE FL GA HI IA ID IL IN KS KY LA MA MD ME MI MN MO MS M…" at bounding box center [508, 251] width 56 height 19
click at [480, 242] on select "AK AL AR AZ CA CO CT DC DE FL GA HI IA ID IL IN KS KY LA MA MD ME MI MN MO MS M…" at bounding box center [508, 251] width 56 height 19
drag, startPoint x: 516, startPoint y: 254, endPoint x: 517, endPoint y: 242, distance: 12.2
click at [516, 254] on select "AK AL AR AZ CA CO CT DC DE FL GA HI IA ID IL IN KS KY LA MA MD ME MI MN MO MS M…" at bounding box center [508, 251] width 56 height 19
select select "OR"
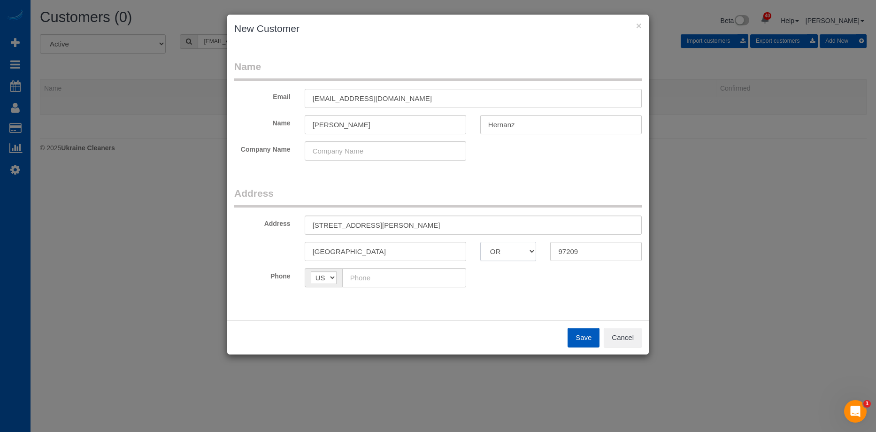
click at [480, 242] on select "AK AL AR AZ CA CO CT DC DE FL GA HI IA ID IL IN KS KY LA MA MD ME MI MN MO MS M…" at bounding box center [508, 251] width 56 height 19
click at [429, 281] on input "text" at bounding box center [404, 277] width 124 height 19
type input "(971) 208-8781"
click at [587, 340] on button "Save" at bounding box center [584, 338] width 32 height 20
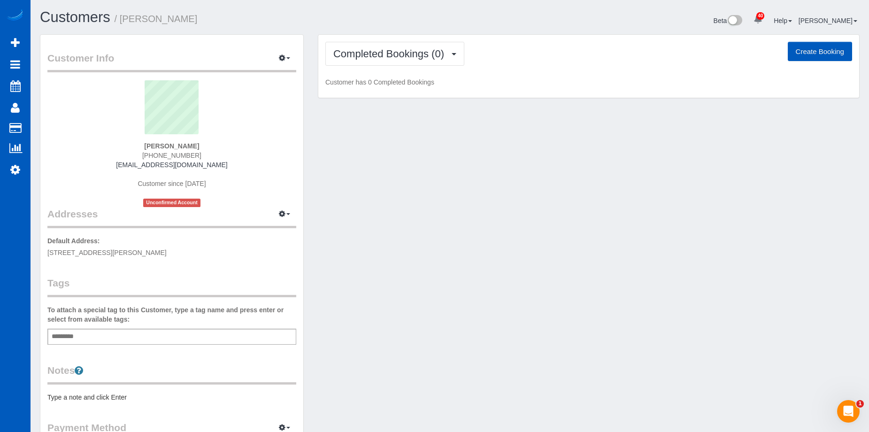
click at [821, 50] on button "Create Booking" at bounding box center [820, 52] width 64 height 20
select select "OR"
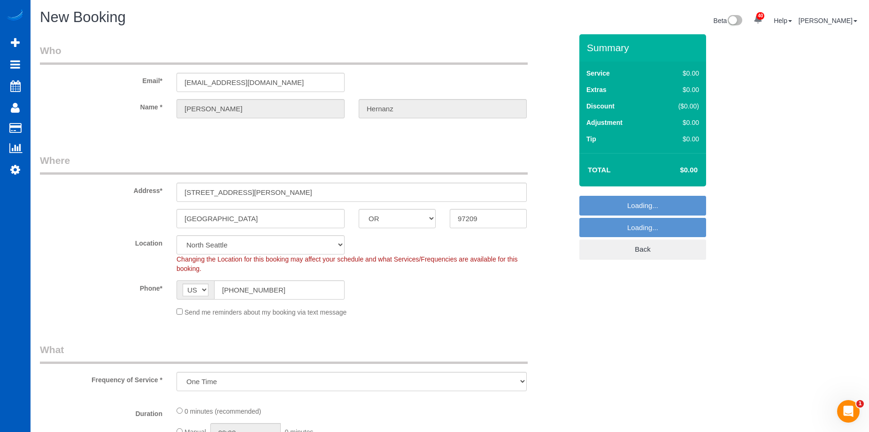
select select "object:12381"
select select "199"
select select "34"
select select "object:12386"
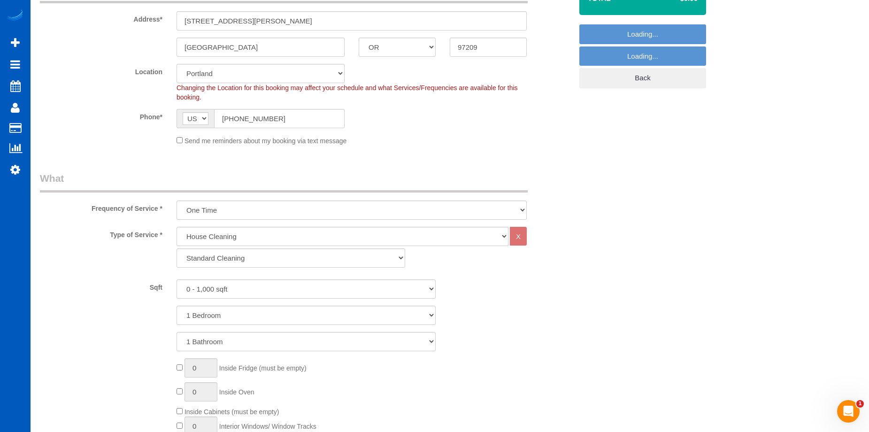
scroll to position [188, 0]
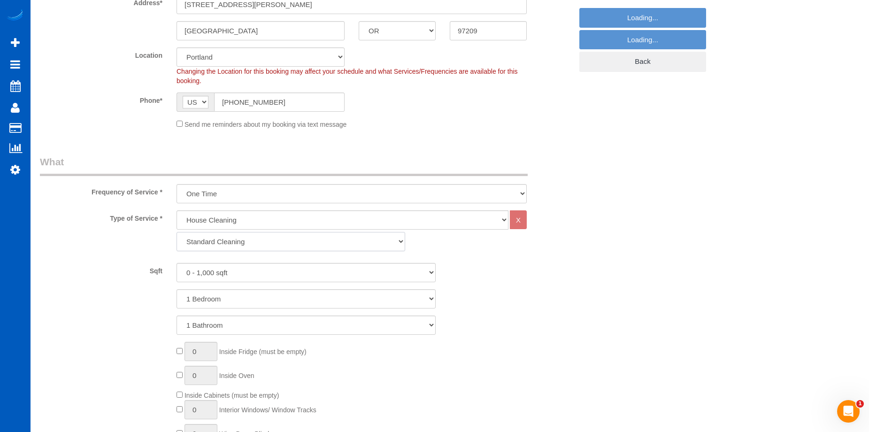
click at [260, 240] on select "Standard Cleaning Deep Cleaning Move In/ Out Cleaning" at bounding box center [291, 241] width 229 height 19
click at [265, 248] on select "Standard Cleaning Deep Cleaning Move In/ Out Cleaning" at bounding box center [291, 241] width 229 height 19
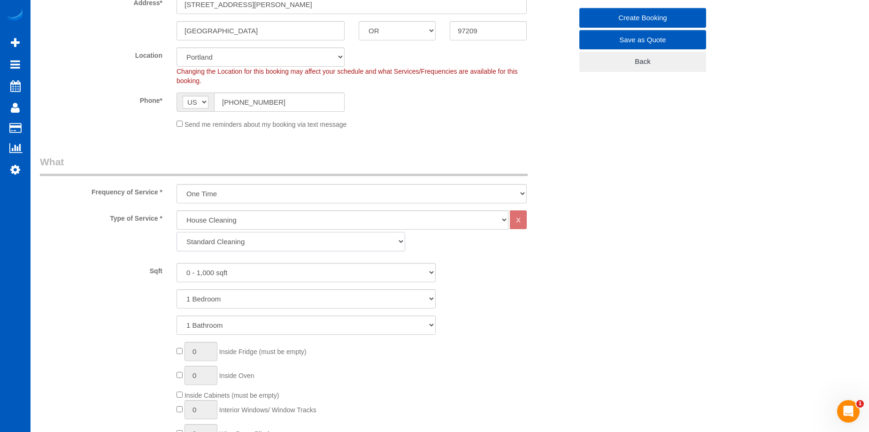
select select "367"
click at [177, 232] on select "Standard Cleaning Deep Cleaning Move In/ Out Cleaning" at bounding box center [291, 241] width 229 height 19
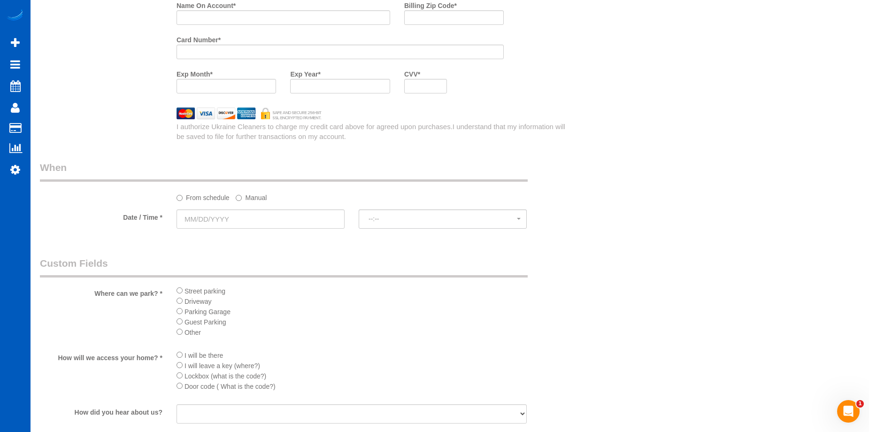
scroll to position [939, 0]
click at [301, 212] on input "text" at bounding box center [261, 217] width 168 height 19
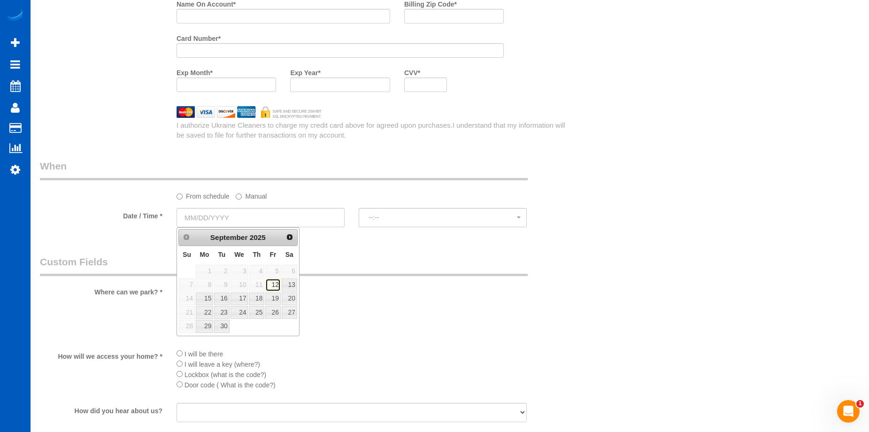
click at [270, 286] on link "12" at bounding box center [272, 284] width 15 height 13
type input "09/12/2025"
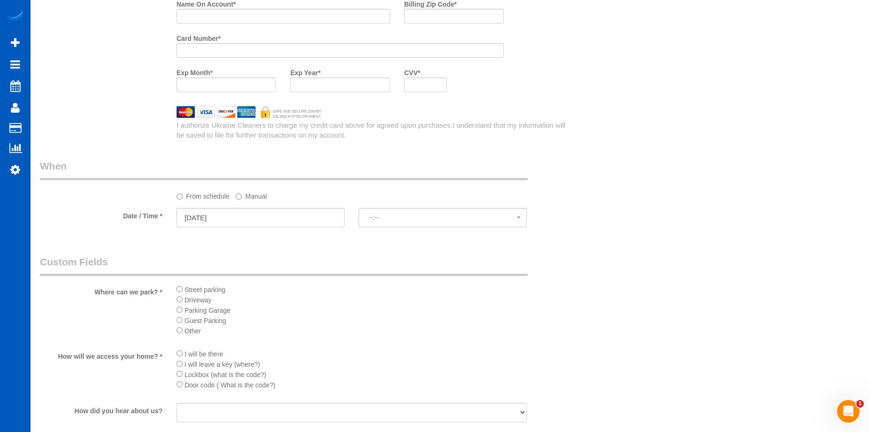
select select "spot12"
click at [392, 216] on span "5:00PM" at bounding box center [443, 218] width 148 height 8
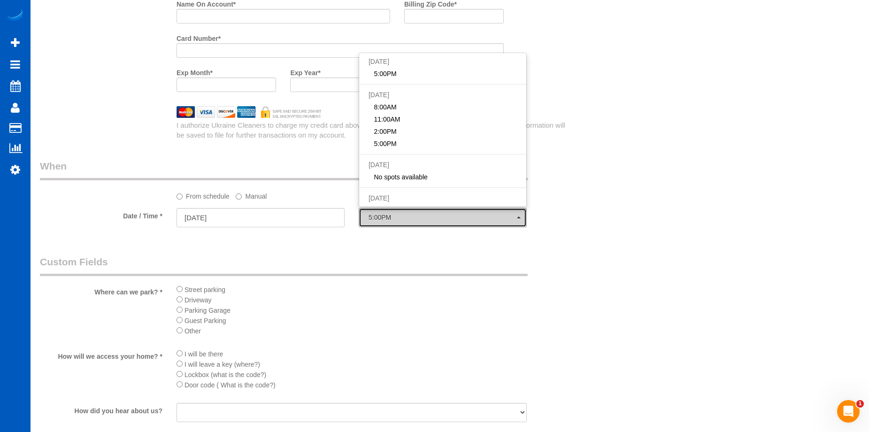
click at [392, 216] on span "5:00PM" at bounding box center [443, 218] width 148 height 8
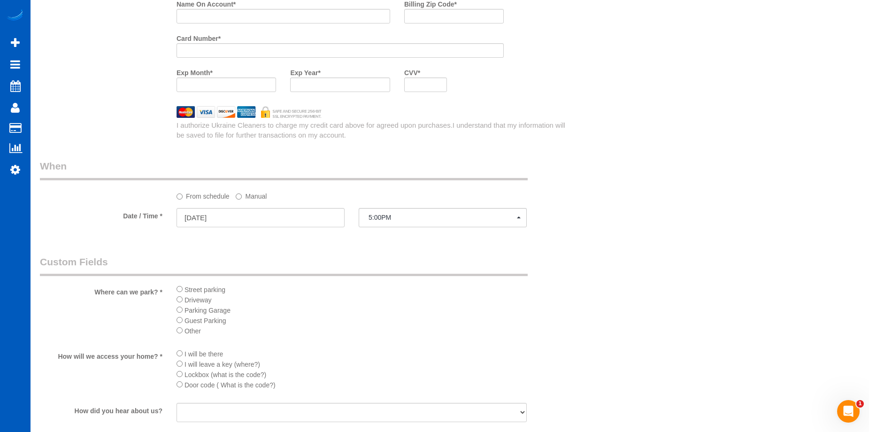
click at [260, 198] on label "Manual" at bounding box center [251, 194] width 31 height 13
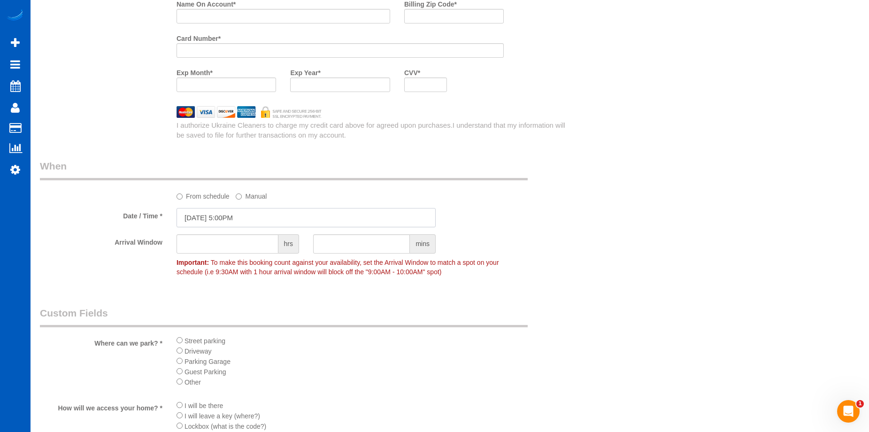
drag, startPoint x: 261, startPoint y: 217, endPoint x: 270, endPoint y: 224, distance: 12.1
click at [261, 216] on input "09/12/2025 5:00PM" at bounding box center [306, 217] width 259 height 19
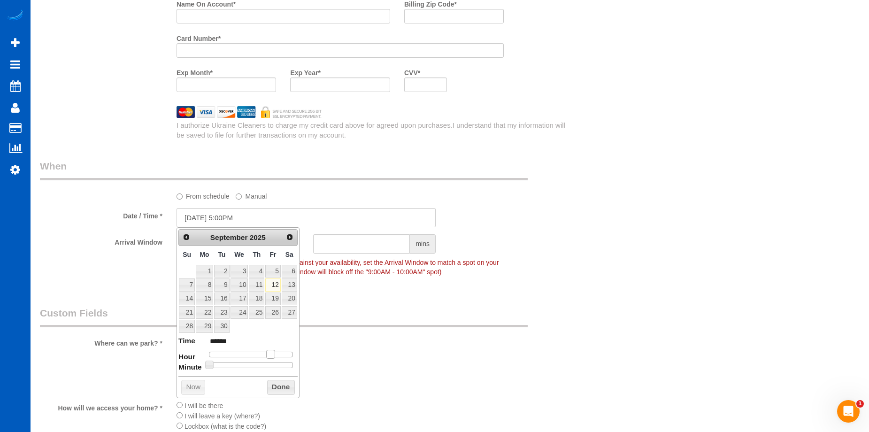
type input "09/12/2025 4:00PM"
type input "******"
type input "09/12/2025 3:00PM"
type input "******"
type input "09/12/2025 2:00PM"
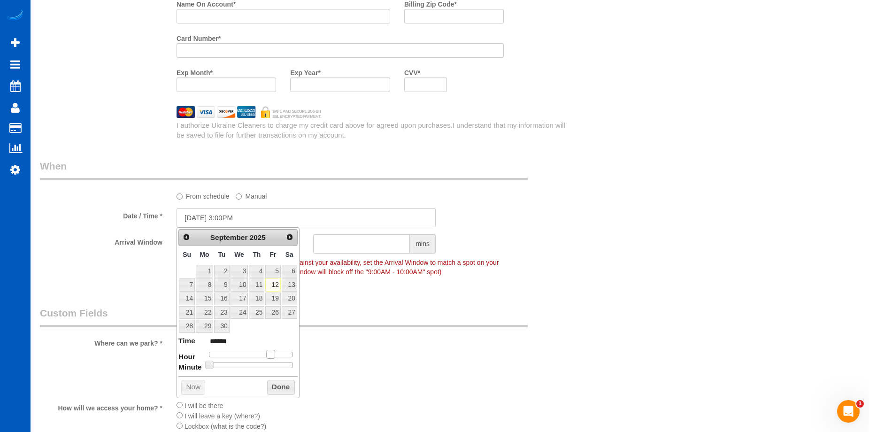
type input "******"
type input "09/12/2025 1:00PM"
type input "******"
type input "09/12/2025 2:00PM"
type input "******"
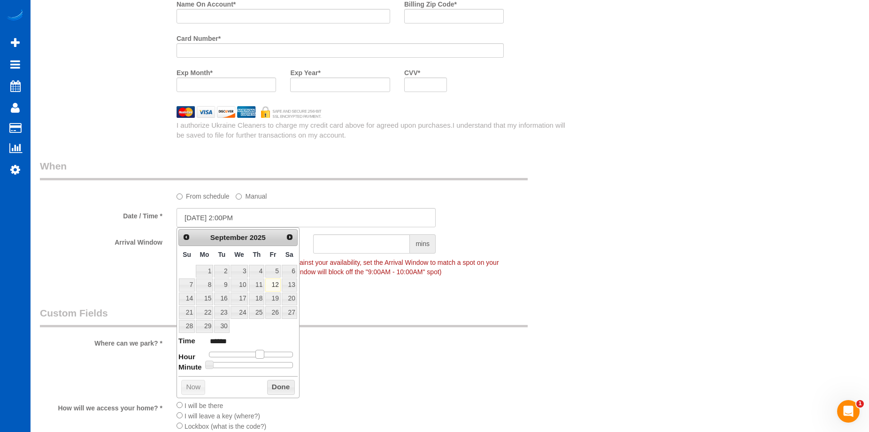
drag, startPoint x: 270, startPoint y: 352, endPoint x: 262, endPoint y: 354, distance: 8.7
click at [262, 354] on span at bounding box center [259, 354] width 8 height 8
click at [277, 385] on button "Done" at bounding box center [281, 387] width 28 height 15
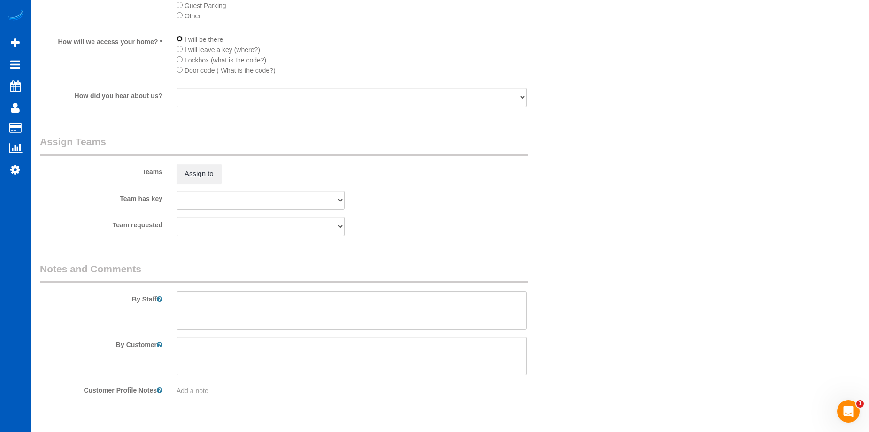
scroll to position [1315, 0]
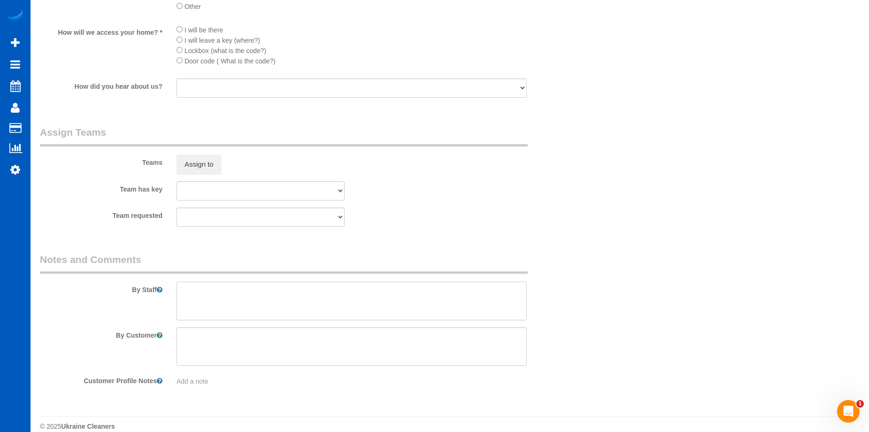
click at [341, 299] on textarea at bounding box center [352, 301] width 350 height 39
click at [398, 294] on textarea at bounding box center [352, 301] width 350 height 39
paste textarea "Call Matt Johnston 503-290-8856 for access when you arrive"
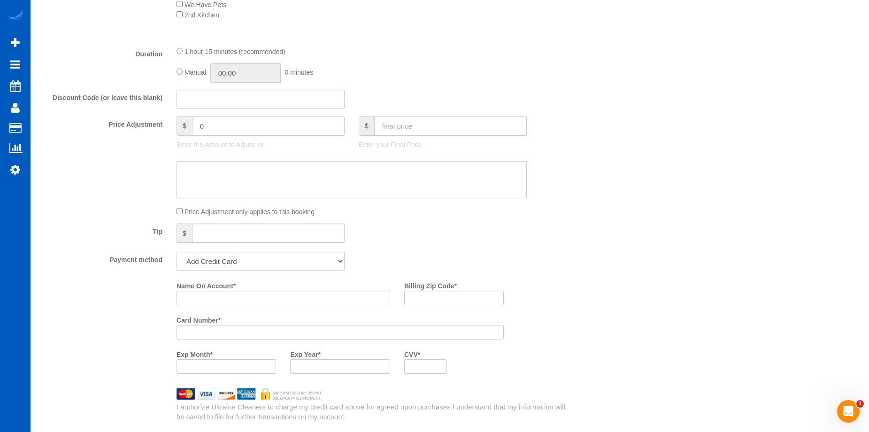
scroll to position [845, 0]
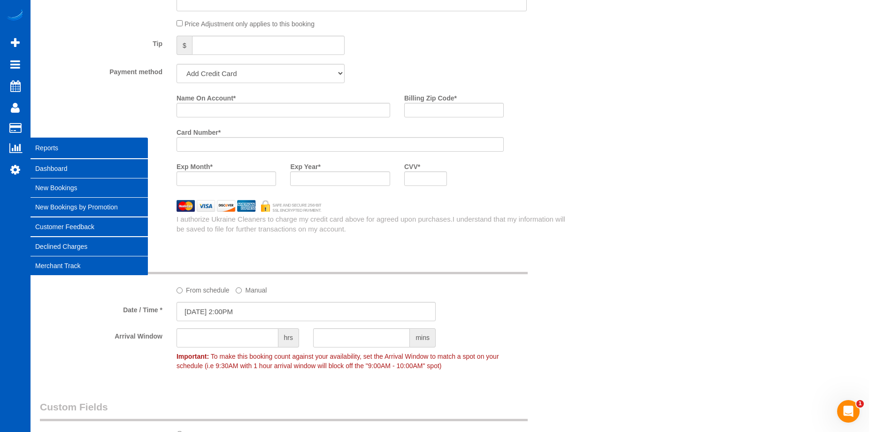
type textarea "Booked by Jade. Call Matt Johnston 503-290-8856 for access when you arrive."
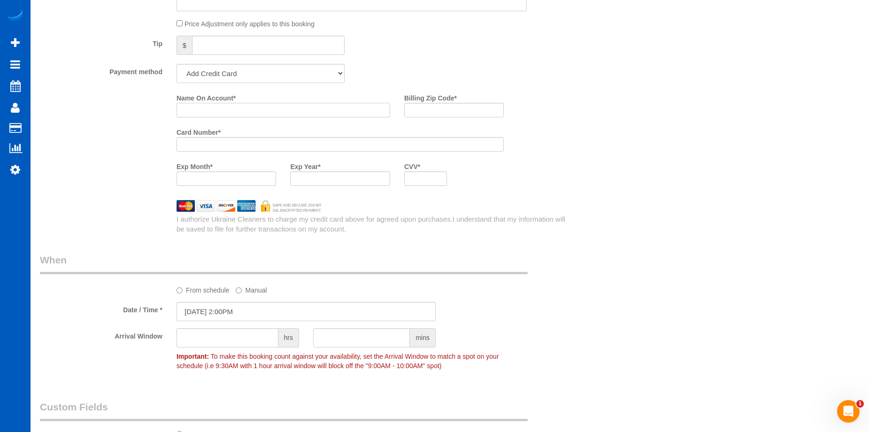
click at [272, 111] on input "Name On Account *" at bounding box center [284, 110] width 214 height 15
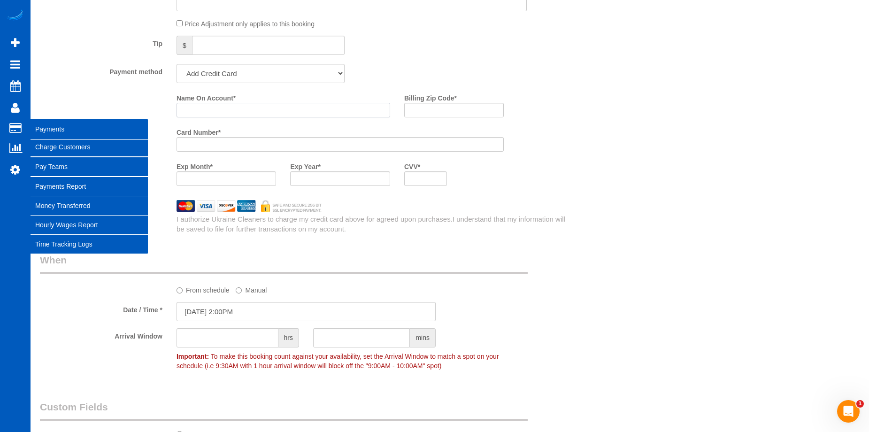
paste input "Debra Hernanz"
type input "Debra Hernanz"
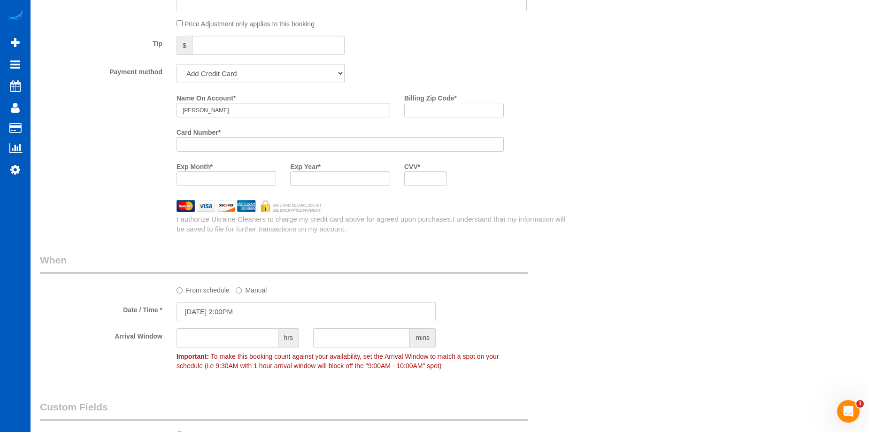
click at [445, 109] on input "Billing Zip Code *" at bounding box center [454, 110] width 100 height 15
paste input "97209"
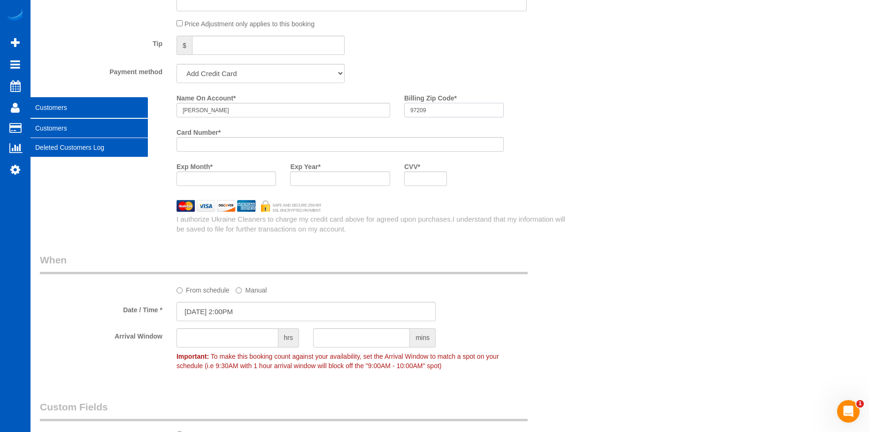
type input "97209"
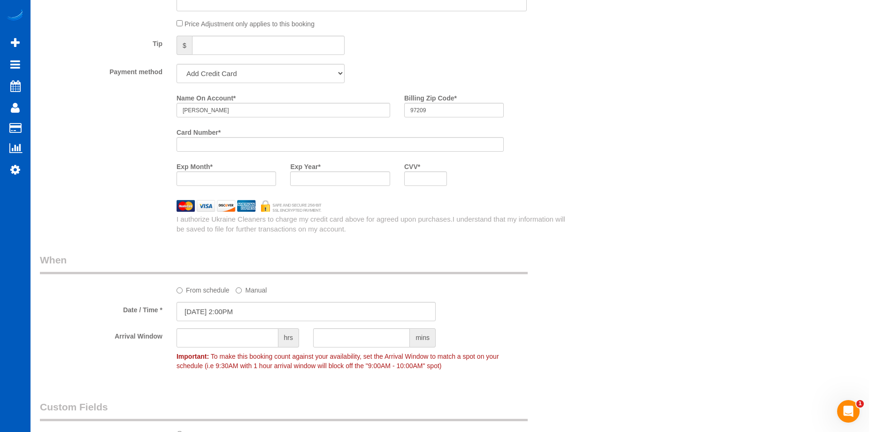
click at [620, 216] on div "Who Email* debrahernanz@gmail.com Name * Debra Hernanz Where Address* 1410 NW K…" at bounding box center [450, 35] width 820 height 1692
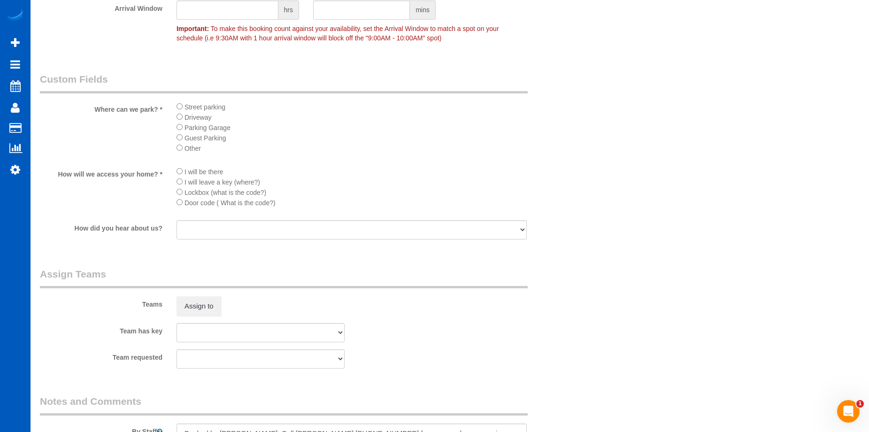
scroll to position [1268, 0]
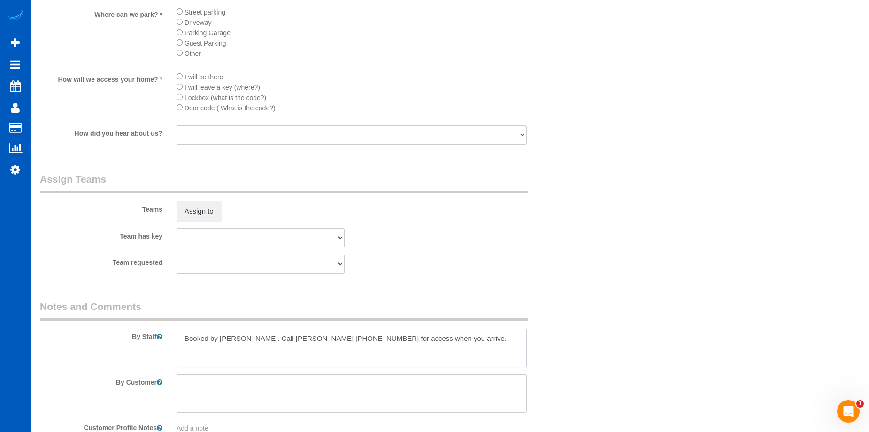
drag, startPoint x: 240, startPoint y: 337, endPoint x: 247, endPoint y: 331, distance: 10.0
click at [240, 337] on textarea at bounding box center [352, 348] width 350 height 39
click at [466, 336] on textarea at bounding box center [352, 348] width 350 height 39
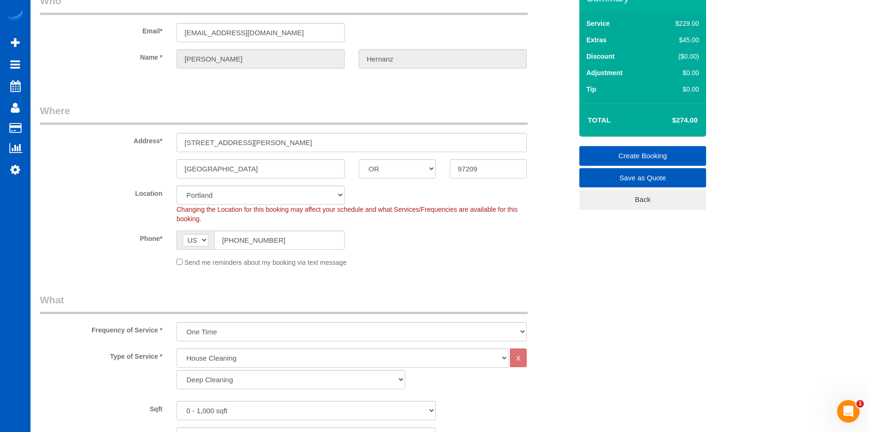
scroll to position [47, 0]
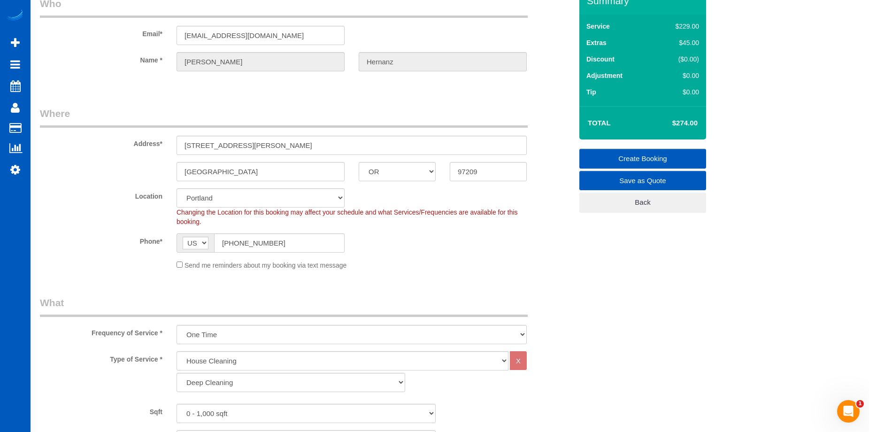
type textarea "Booked by Jade. Call Matt Johnston 503-290-8856 for access when you arrive. Thi…"
click at [177, 260] on div "Send me reminders about my booking via text message" at bounding box center [352, 265] width 364 height 10
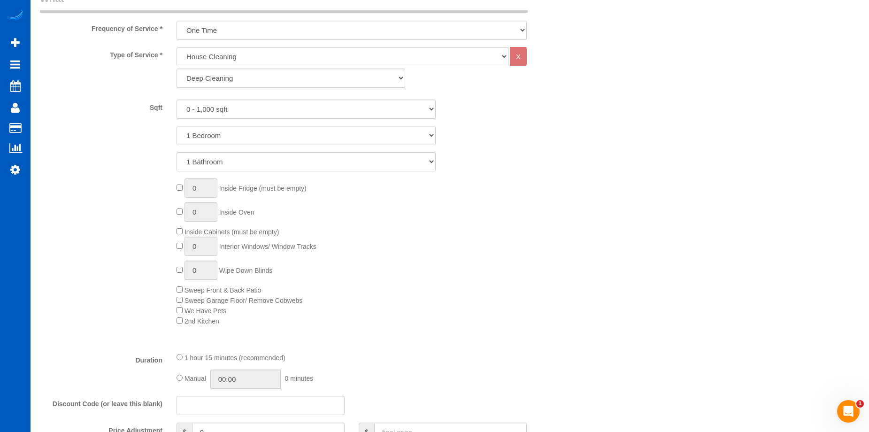
scroll to position [470, 0]
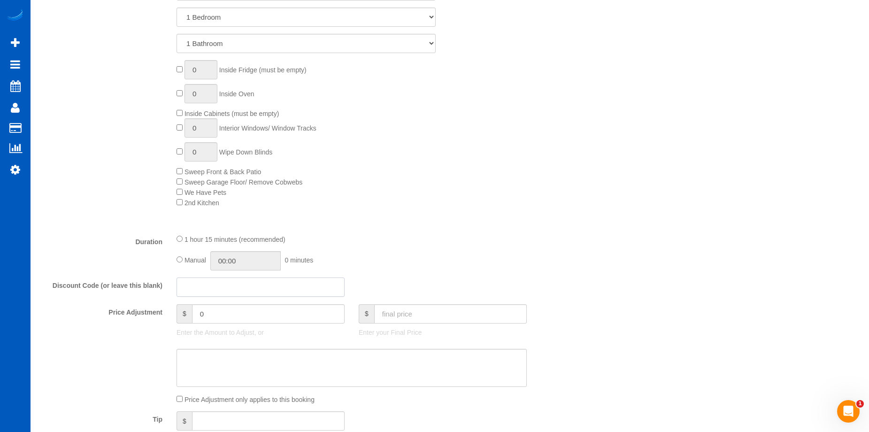
click at [292, 286] on input "text" at bounding box center [261, 287] width 168 height 19
type input "jade10"
click at [303, 362] on textarea at bounding box center [352, 368] width 350 height 39
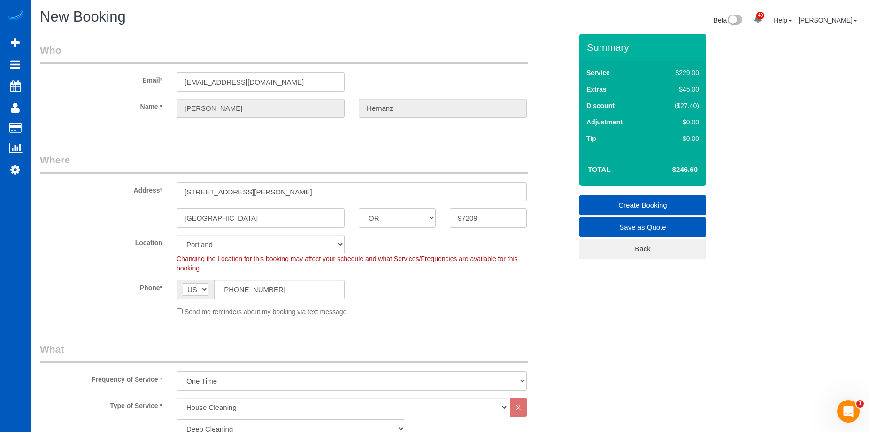
scroll to position [0, 0]
click at [613, 197] on link "Create Booking" at bounding box center [643, 206] width 127 height 20
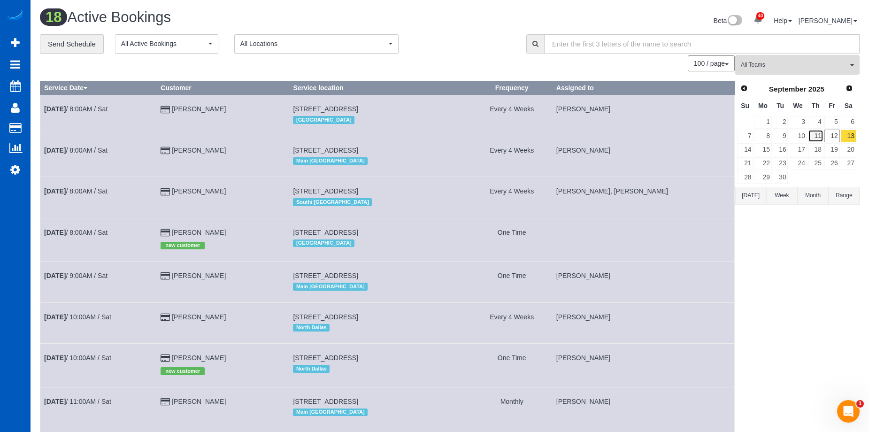
click at [815, 133] on link "11" at bounding box center [815, 136] width 15 height 13
click at [836, 132] on link "12" at bounding box center [832, 136] width 15 height 13
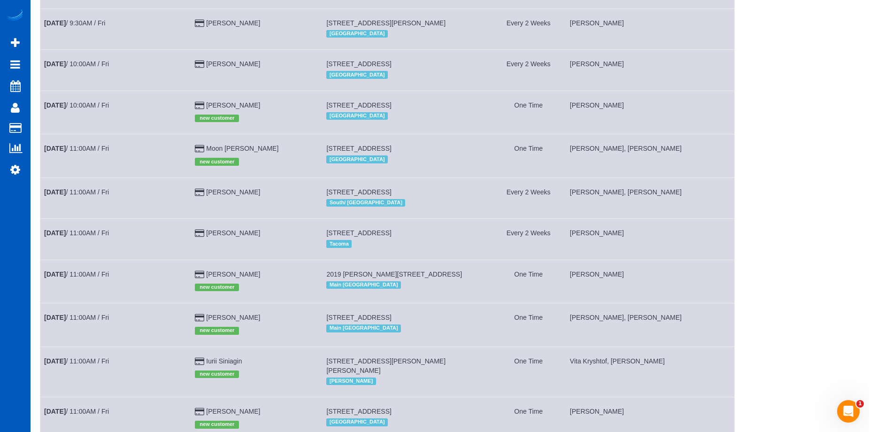
scroll to position [101, 0]
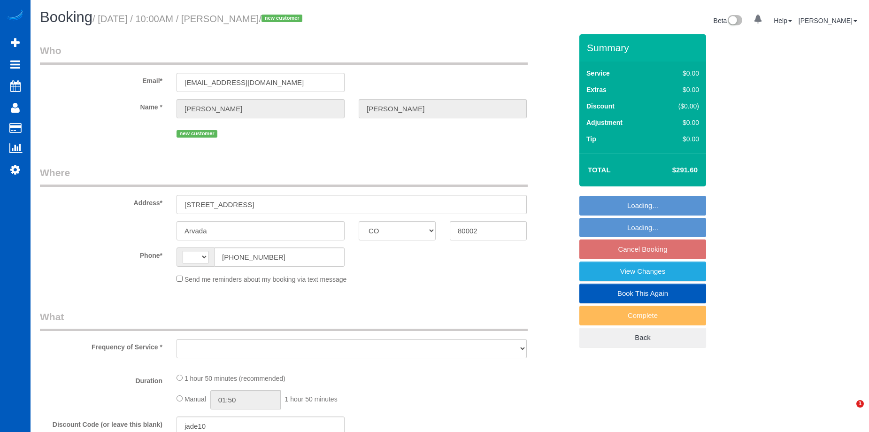
select select "CO"
select select "string:fspay-7214d215-ffdd-41fc-9b5f-6407167365c1"
select select "199"
select select "1501"
select select "3"
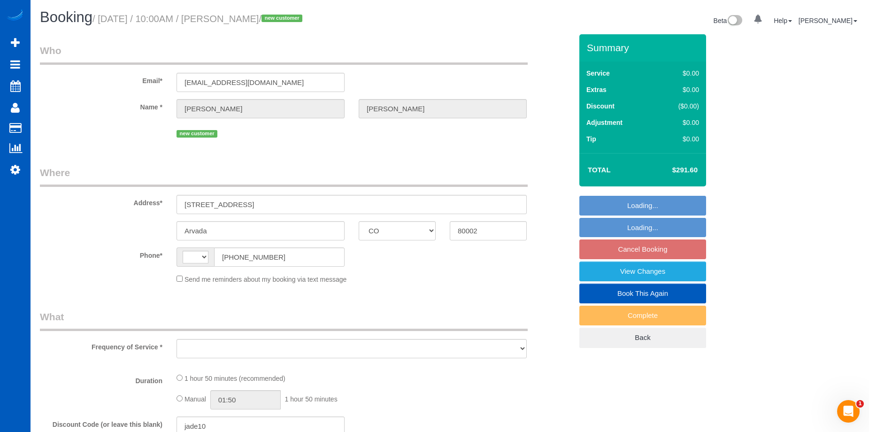
select select "2"
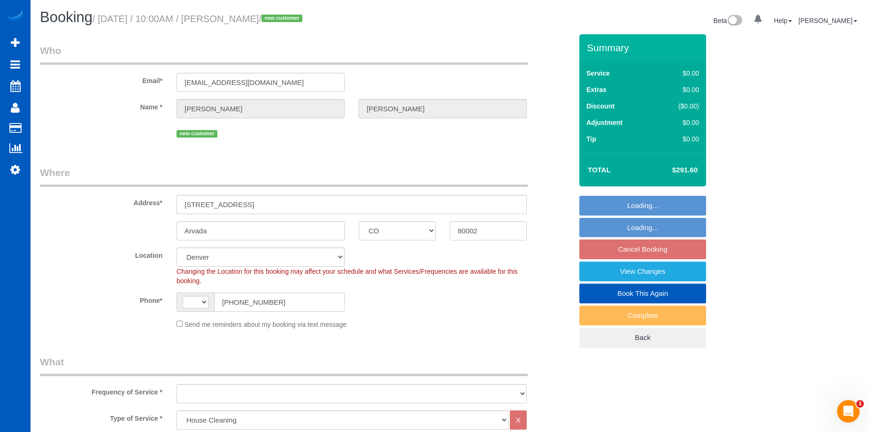
select select "string:[GEOGRAPHIC_DATA]"
select select "object:1051"
select select "spot1"
select select "number:8"
select select "object:1087"
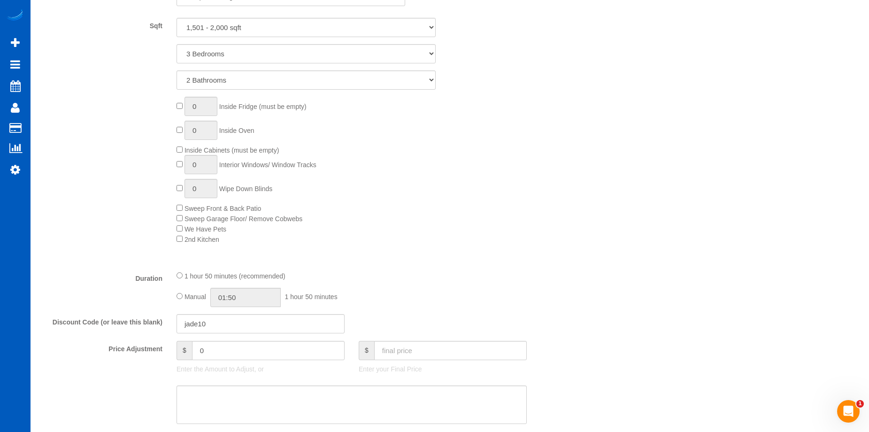
select select "1501"
select select "3"
select select "2"
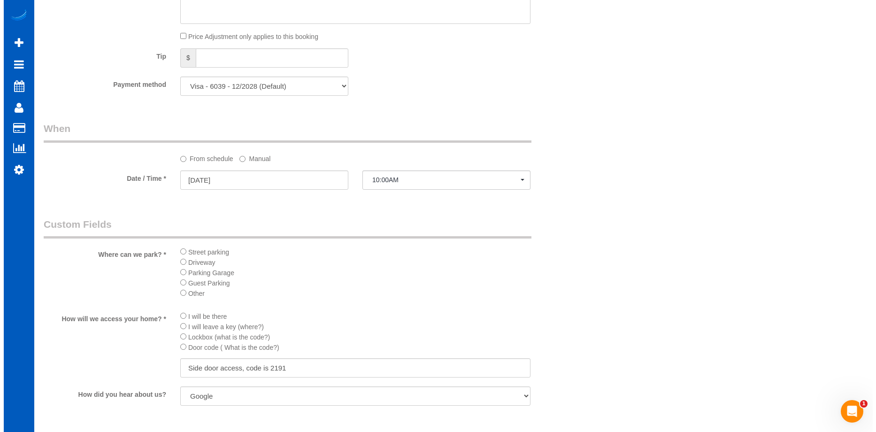
scroll to position [1033, 0]
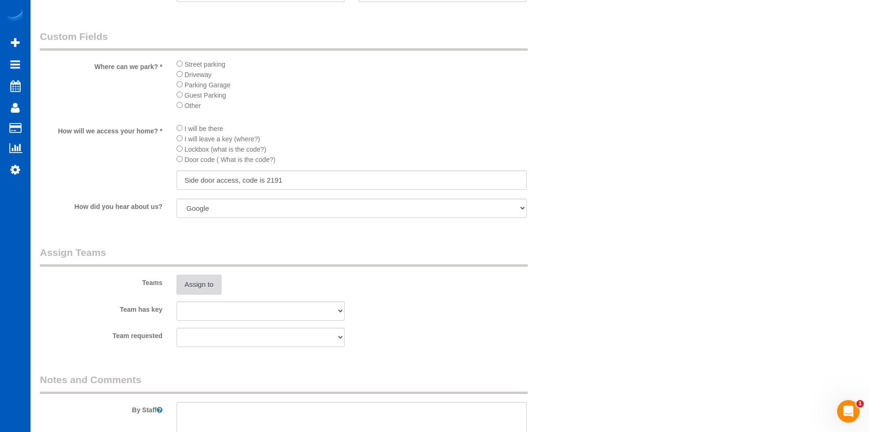
click at [194, 277] on button "Assign to" at bounding box center [199, 285] width 45 height 20
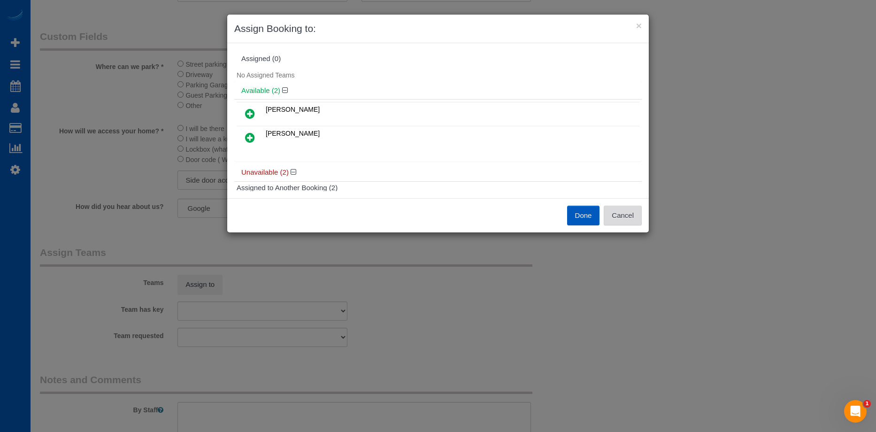
click at [639, 214] on button "Cancel" at bounding box center [623, 216] width 38 height 20
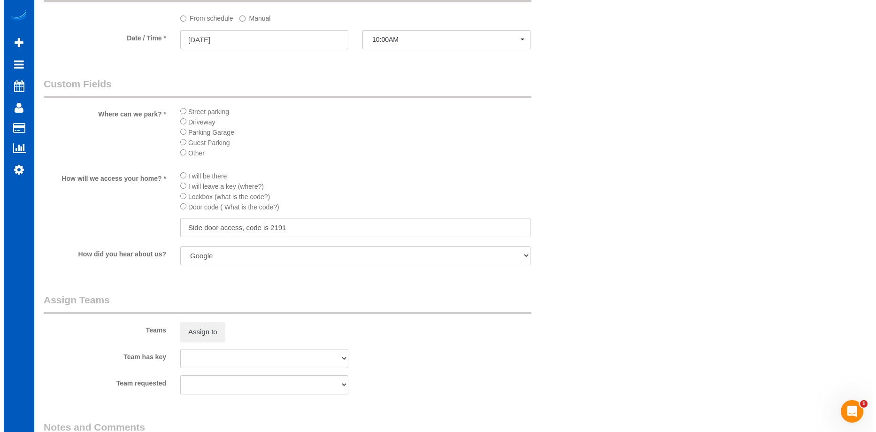
scroll to position [986, 0]
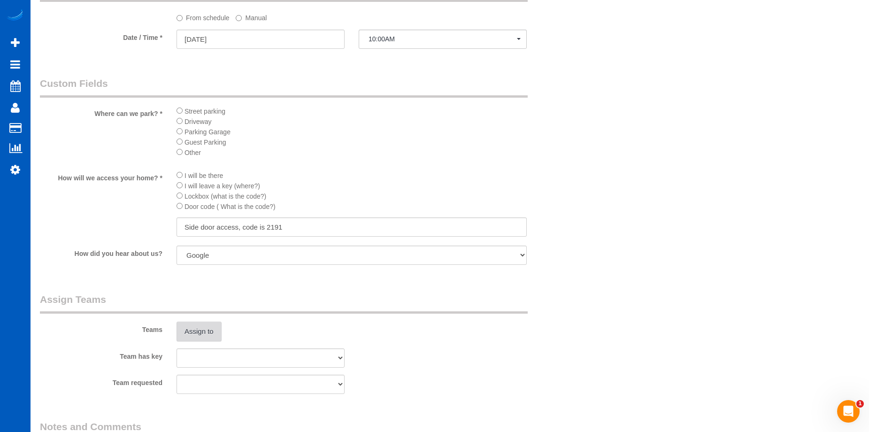
click at [207, 329] on button "Assign to" at bounding box center [199, 332] width 45 height 20
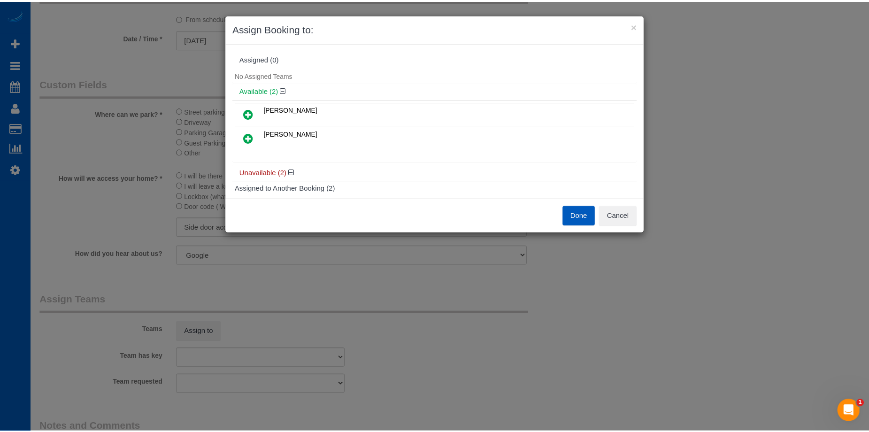
scroll to position [69, 0]
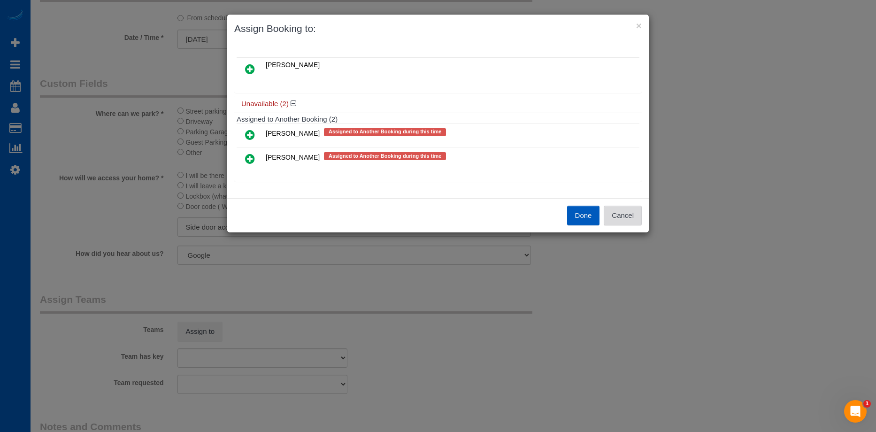
click at [625, 213] on button "Cancel" at bounding box center [623, 216] width 38 height 20
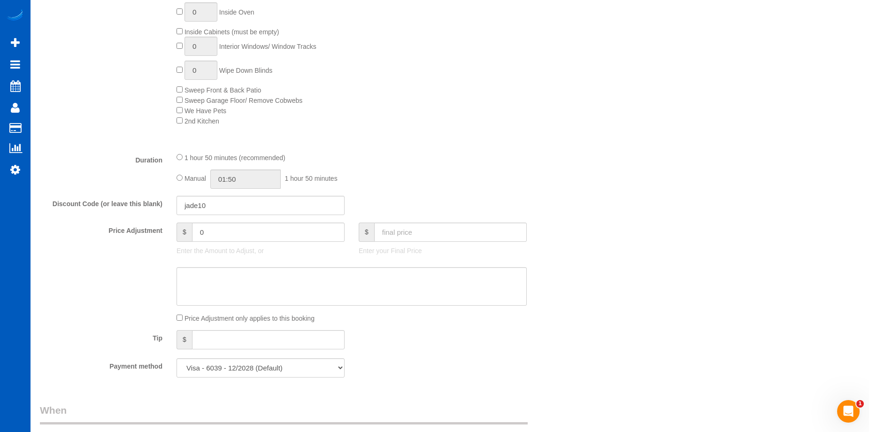
scroll to position [704, 0]
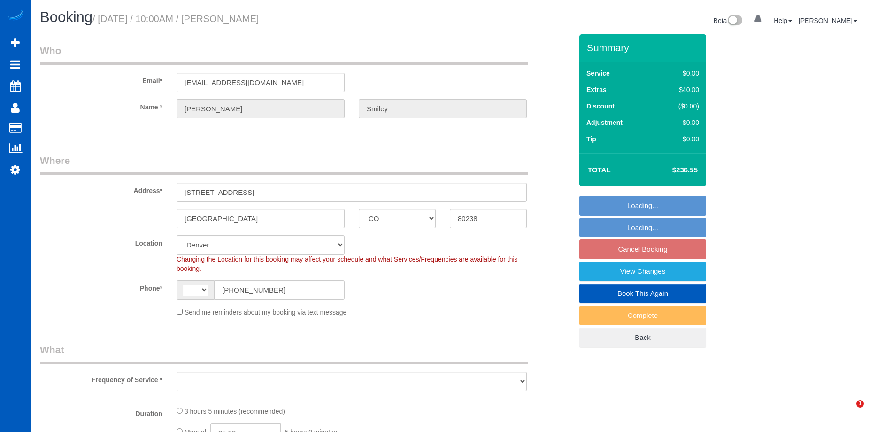
select select "CO"
select select "string:US"
select select "string:fspay-426883b6-9cc4-4abd-be53-2e5d0832053d"
select select "object:1076"
select select "199"
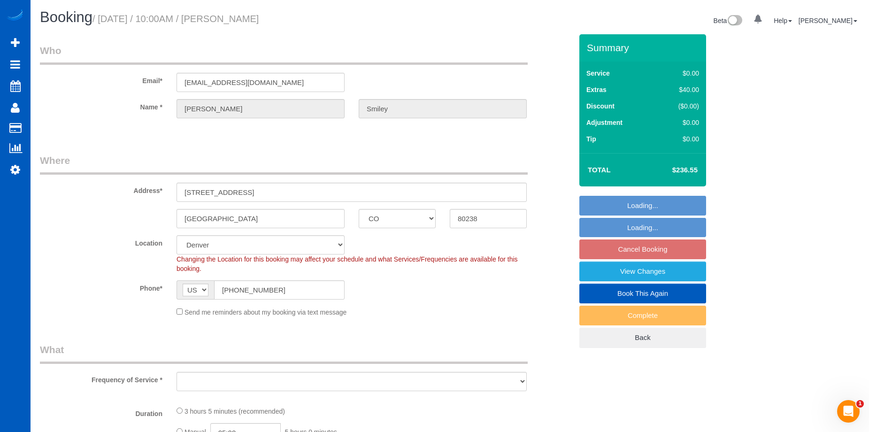
select select "2501"
select select "3"
select select "4"
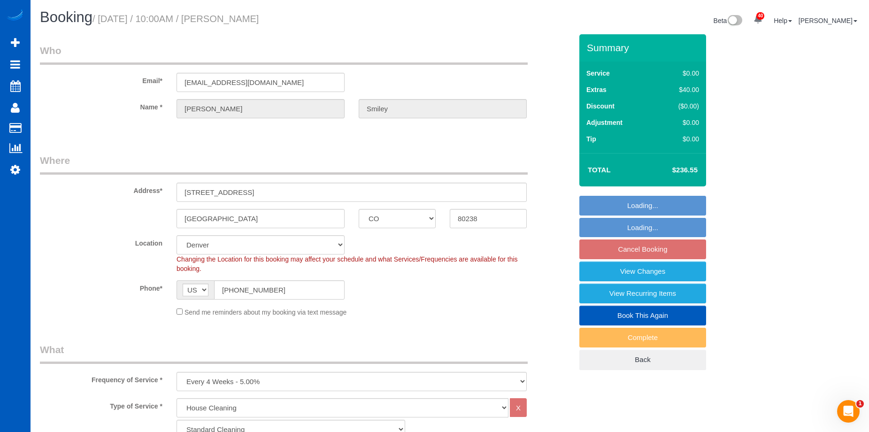
select select "spot1"
select select "2501"
select select "3"
select select "4"
select select "object:1170"
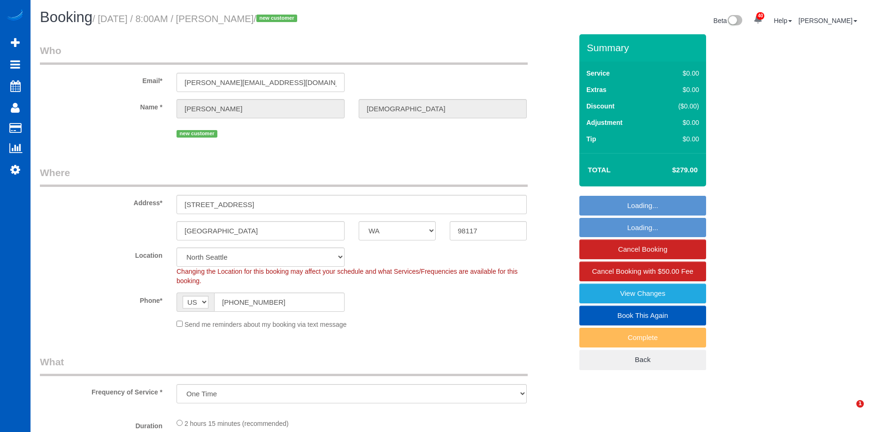
select select "WA"
select select "number:8"
select select "spot1"
select select "object:1065"
select select "199"
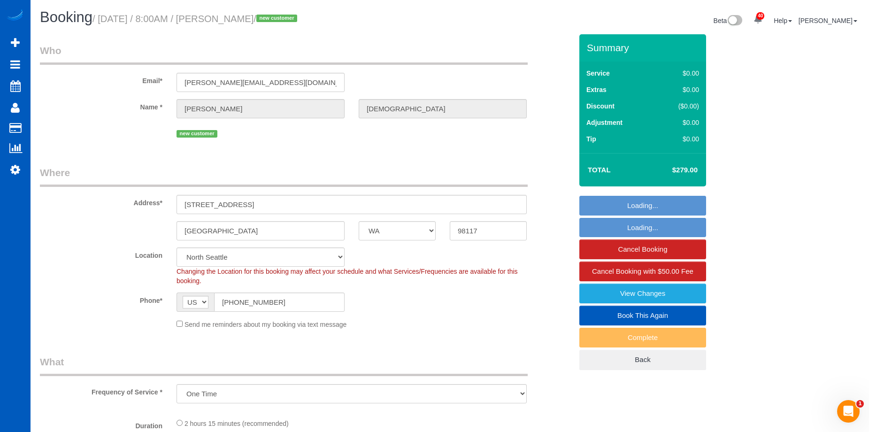
select select "1001"
select select "3"
select select "1001"
select select "3"
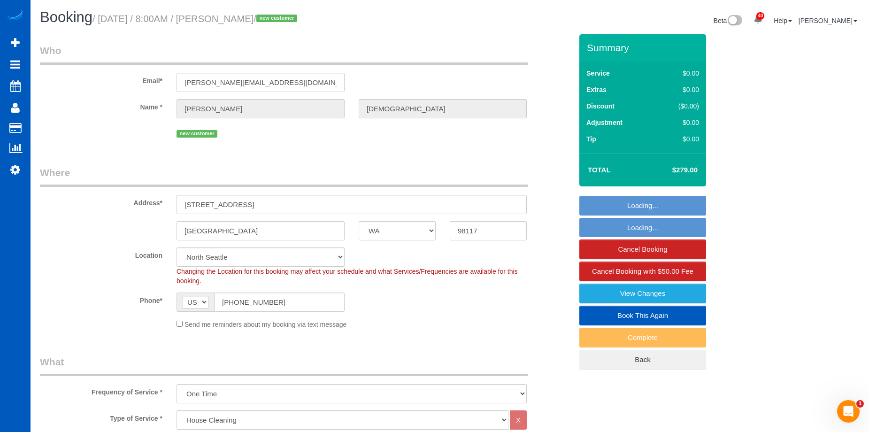
select select "3"
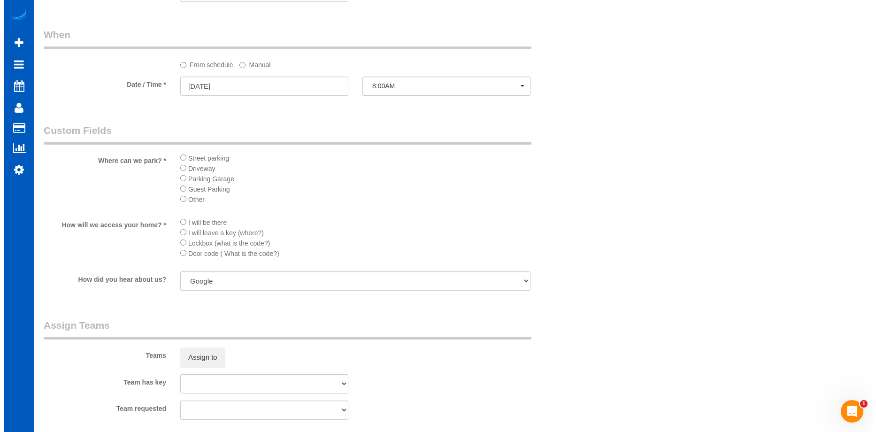
scroll to position [1080, 0]
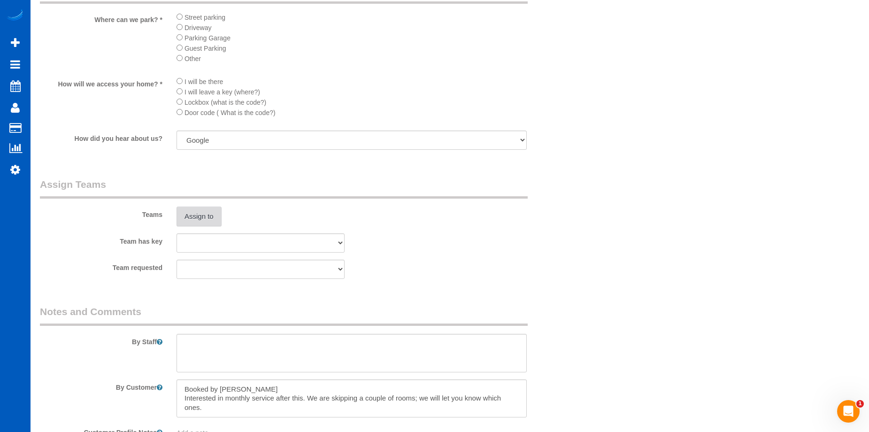
click at [209, 220] on button "Assign to" at bounding box center [199, 217] width 45 height 20
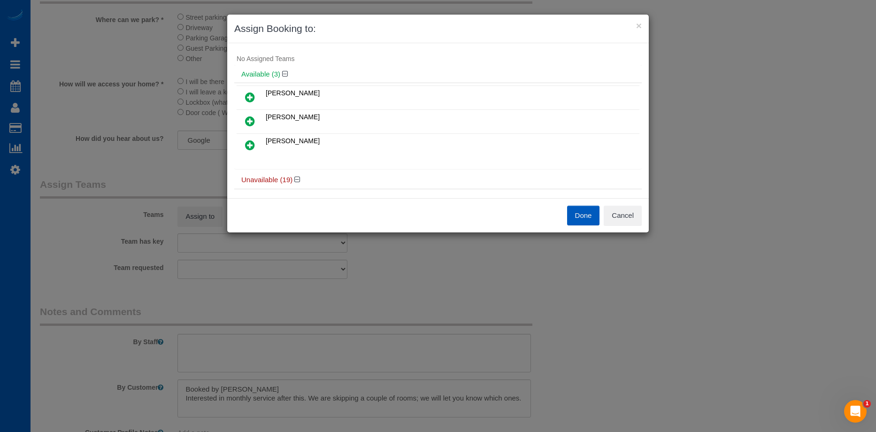
scroll to position [0, 0]
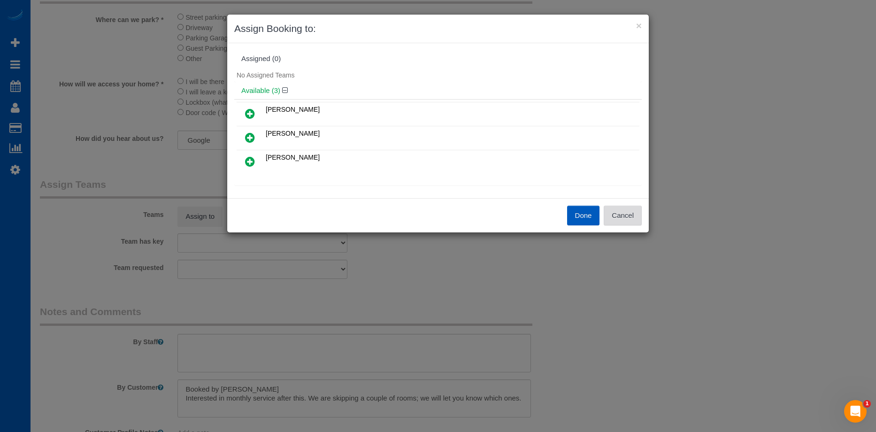
click at [628, 215] on button "Cancel" at bounding box center [623, 216] width 38 height 20
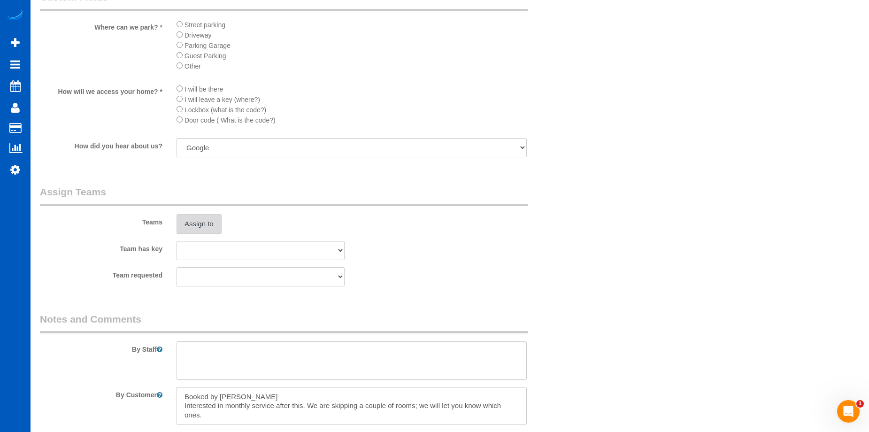
scroll to position [1127, 0]
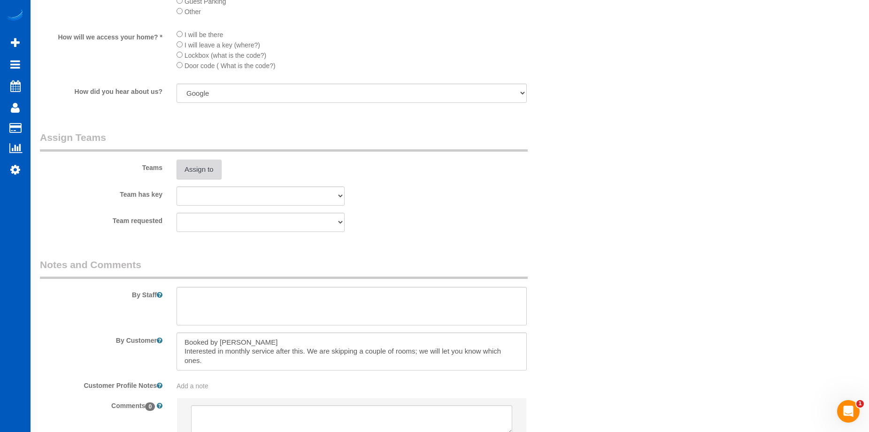
click at [203, 170] on button "Assign to" at bounding box center [199, 170] width 45 height 20
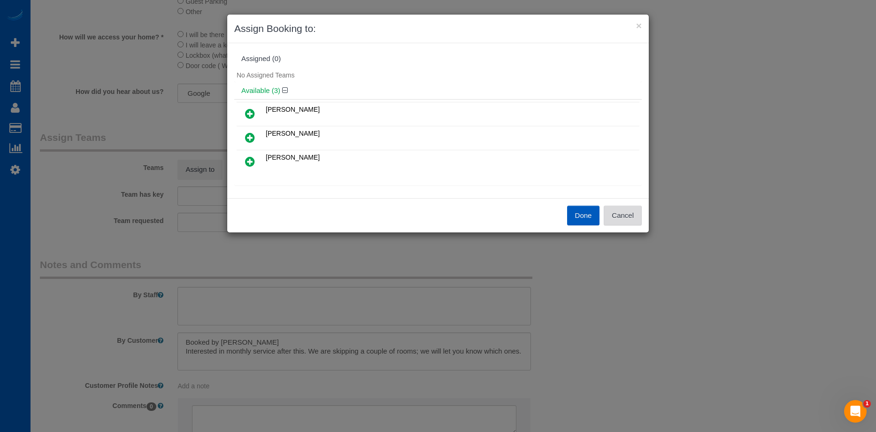
click at [623, 215] on button "Cancel" at bounding box center [623, 216] width 38 height 20
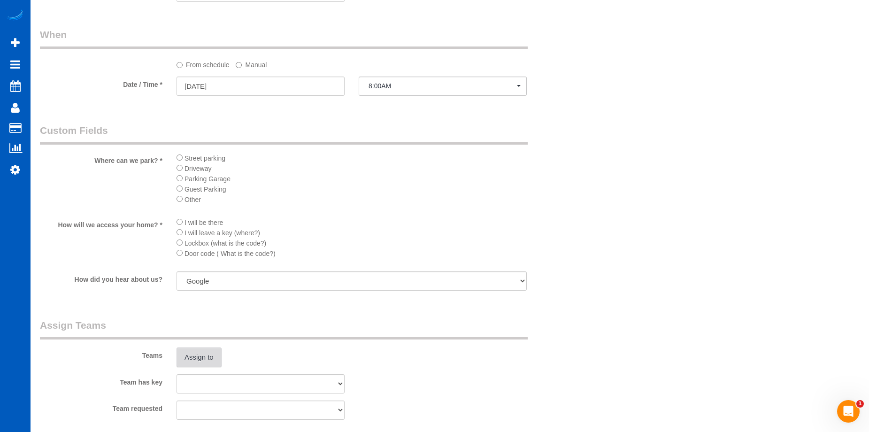
scroll to position [1080, 0]
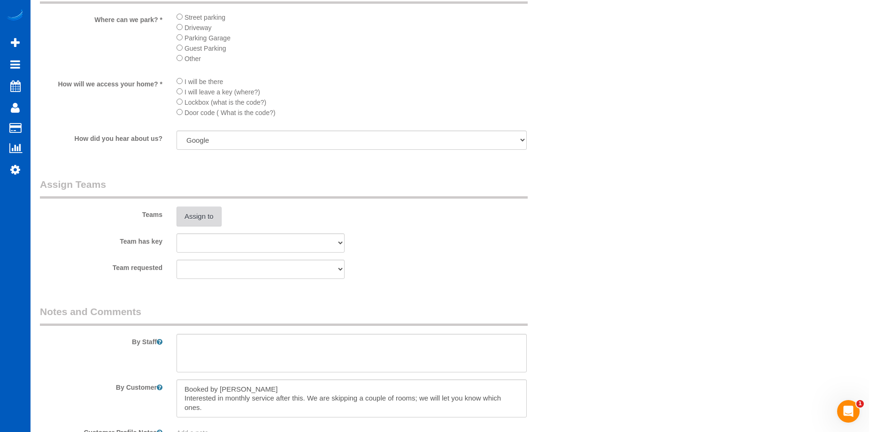
click at [211, 216] on button "Assign to" at bounding box center [199, 217] width 45 height 20
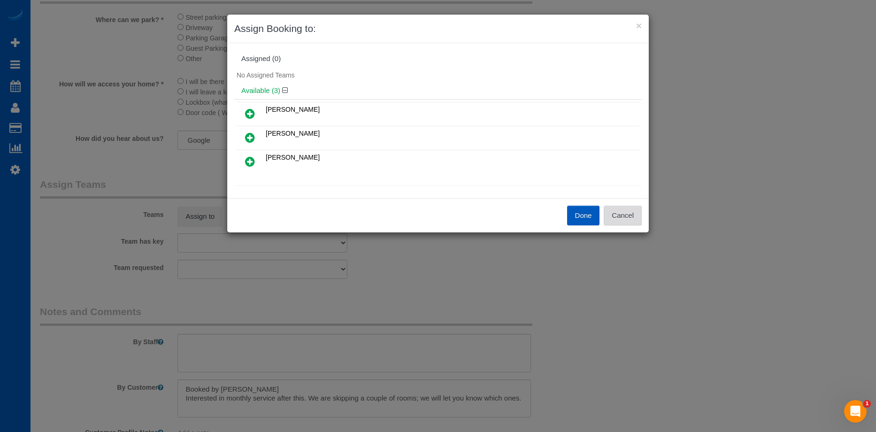
click at [619, 210] on button "Cancel" at bounding box center [623, 216] width 38 height 20
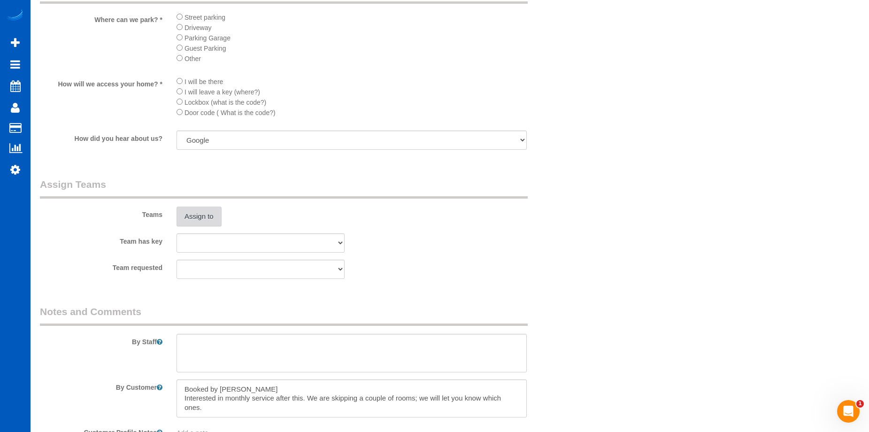
scroll to position [0, 0]
